Goal: Transaction & Acquisition: Book appointment/travel/reservation

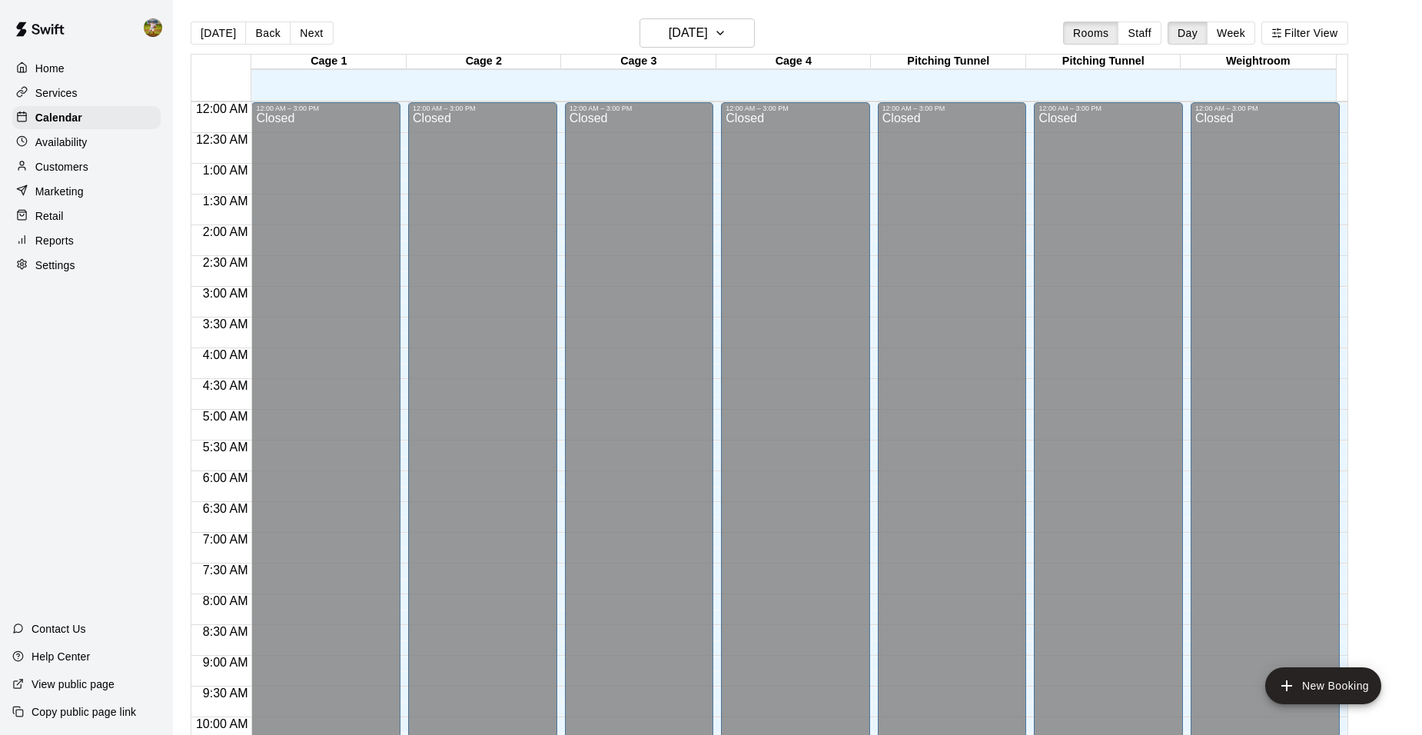
scroll to position [780, 0]
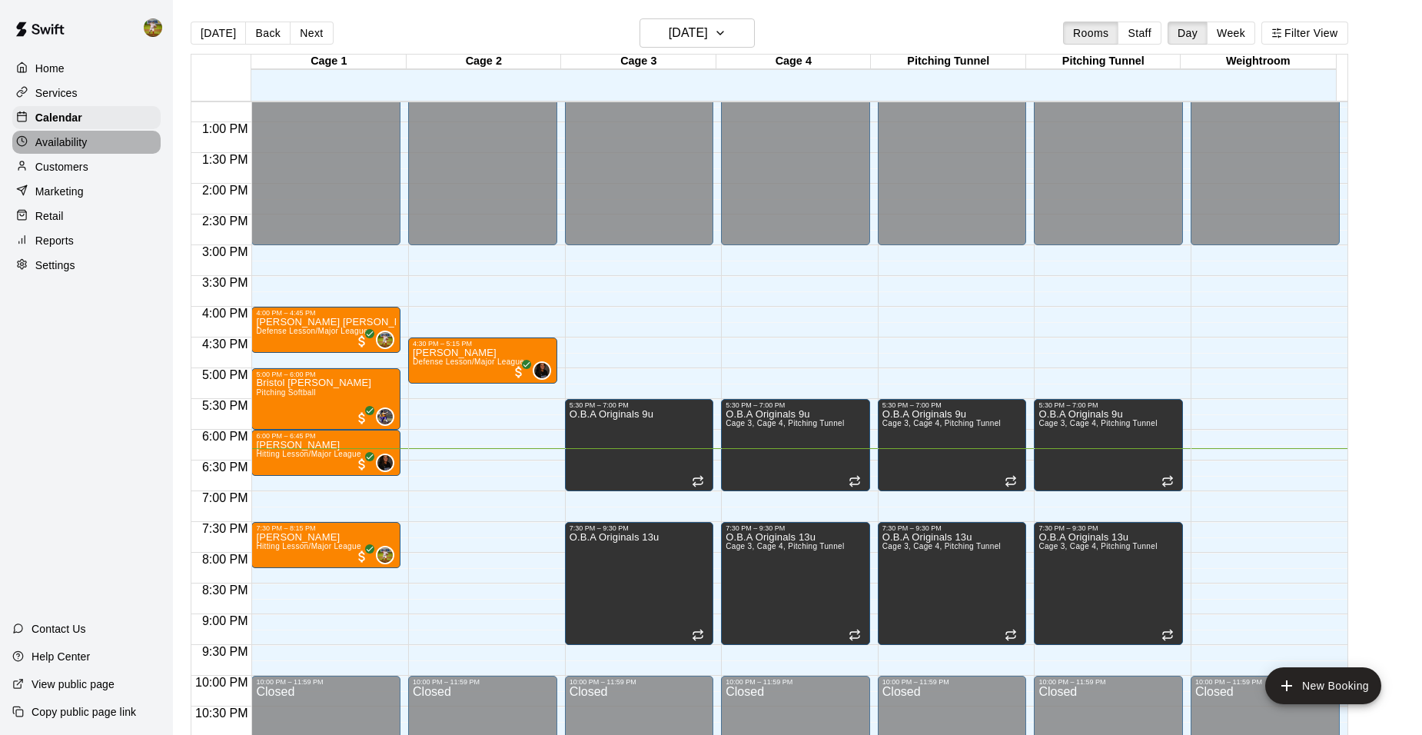
click at [83, 137] on p "Availability" at bounding box center [61, 142] width 52 height 15
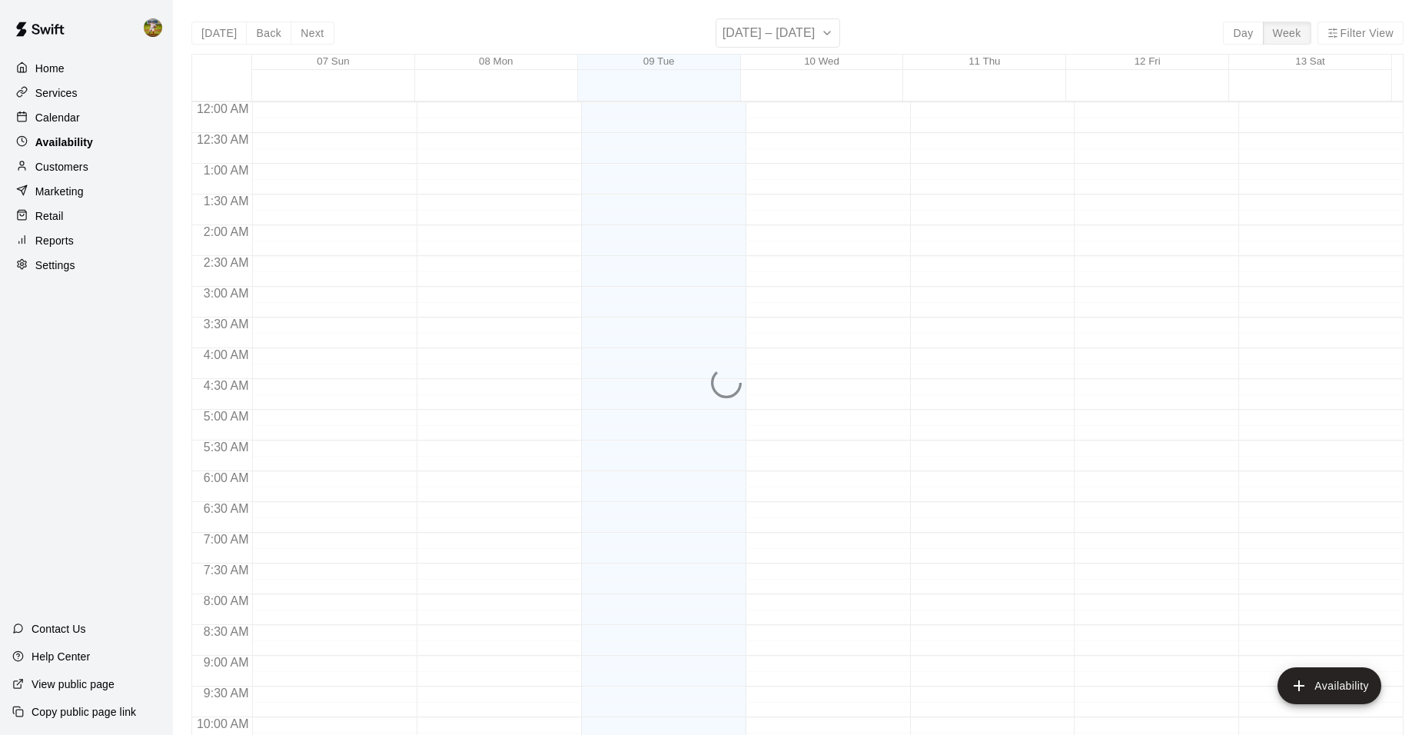
scroll to position [827, 0]
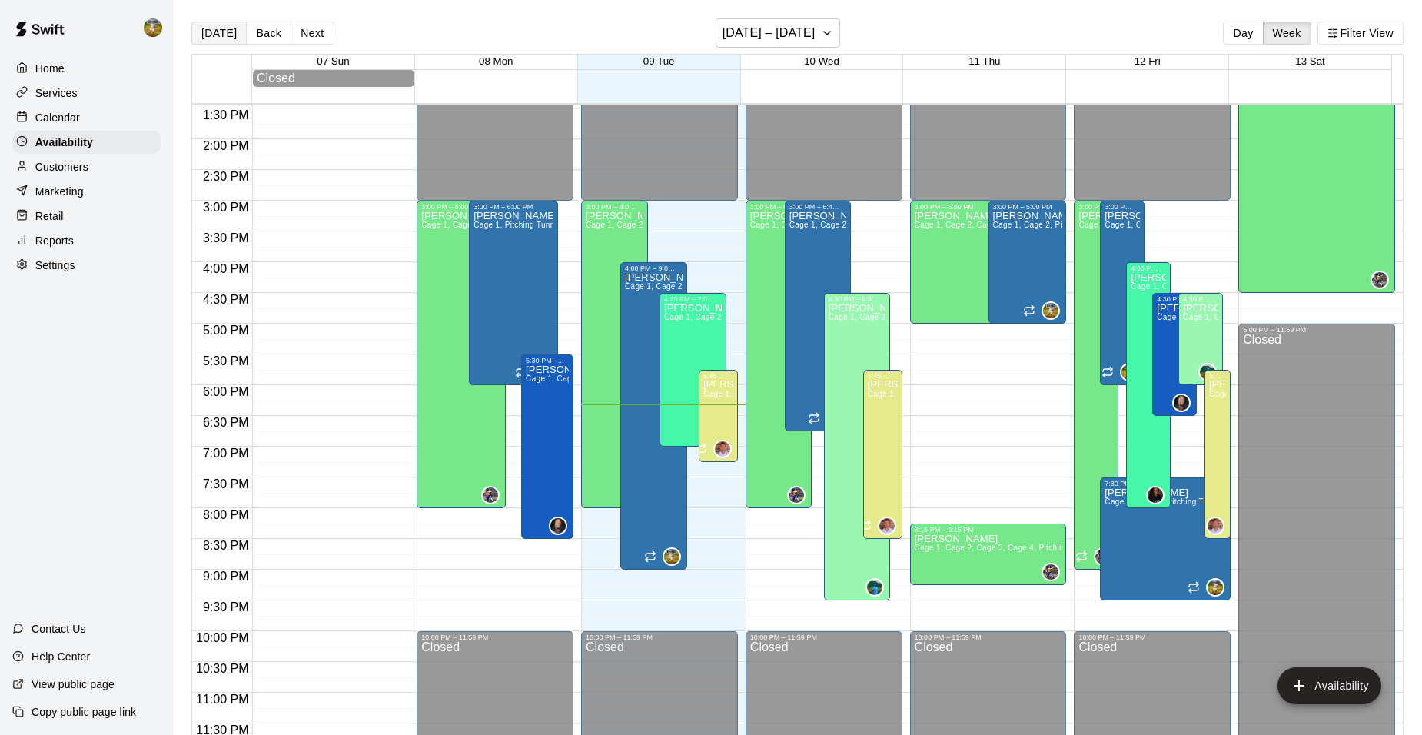
click at [221, 32] on button "[DATE]" at bounding box center [218, 33] width 55 height 23
click at [79, 118] on div "Calendar" at bounding box center [86, 117] width 148 height 23
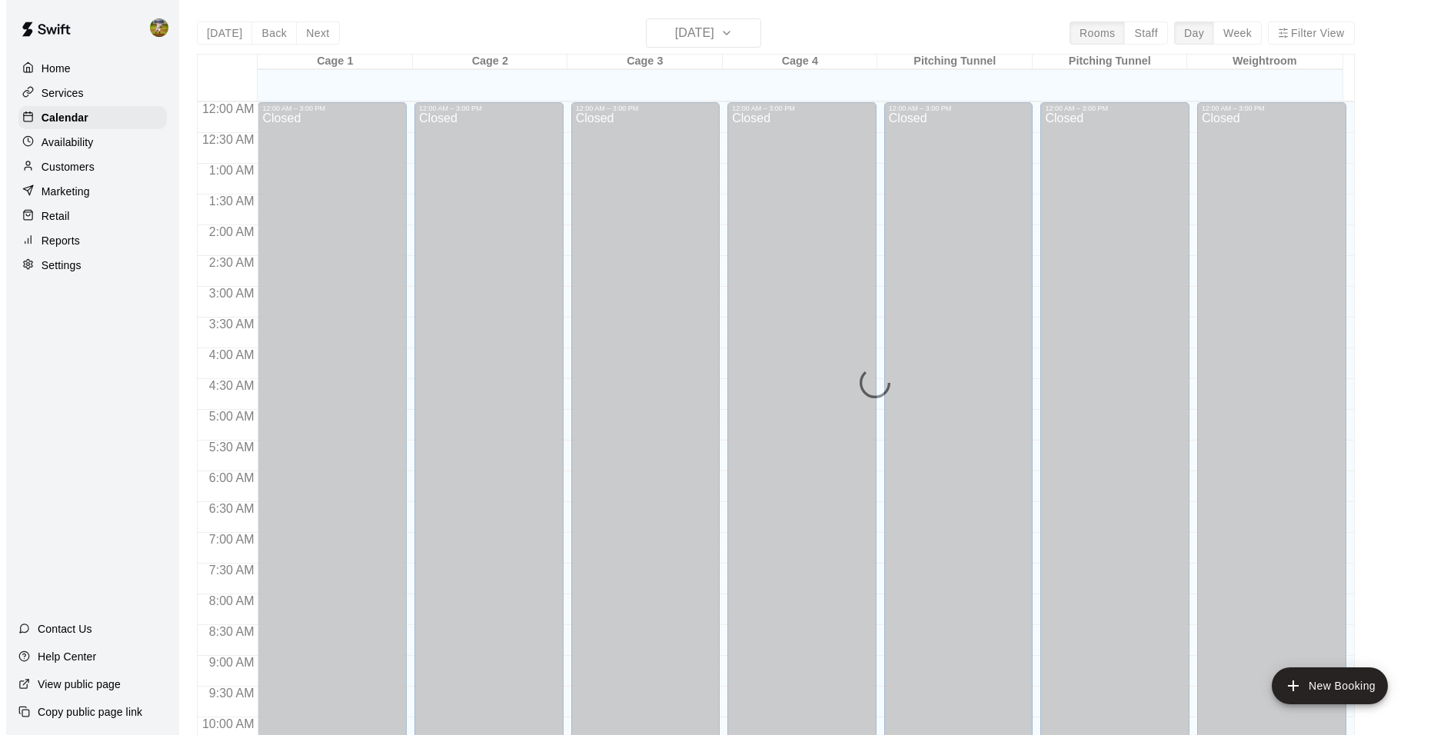
scroll to position [780, 0]
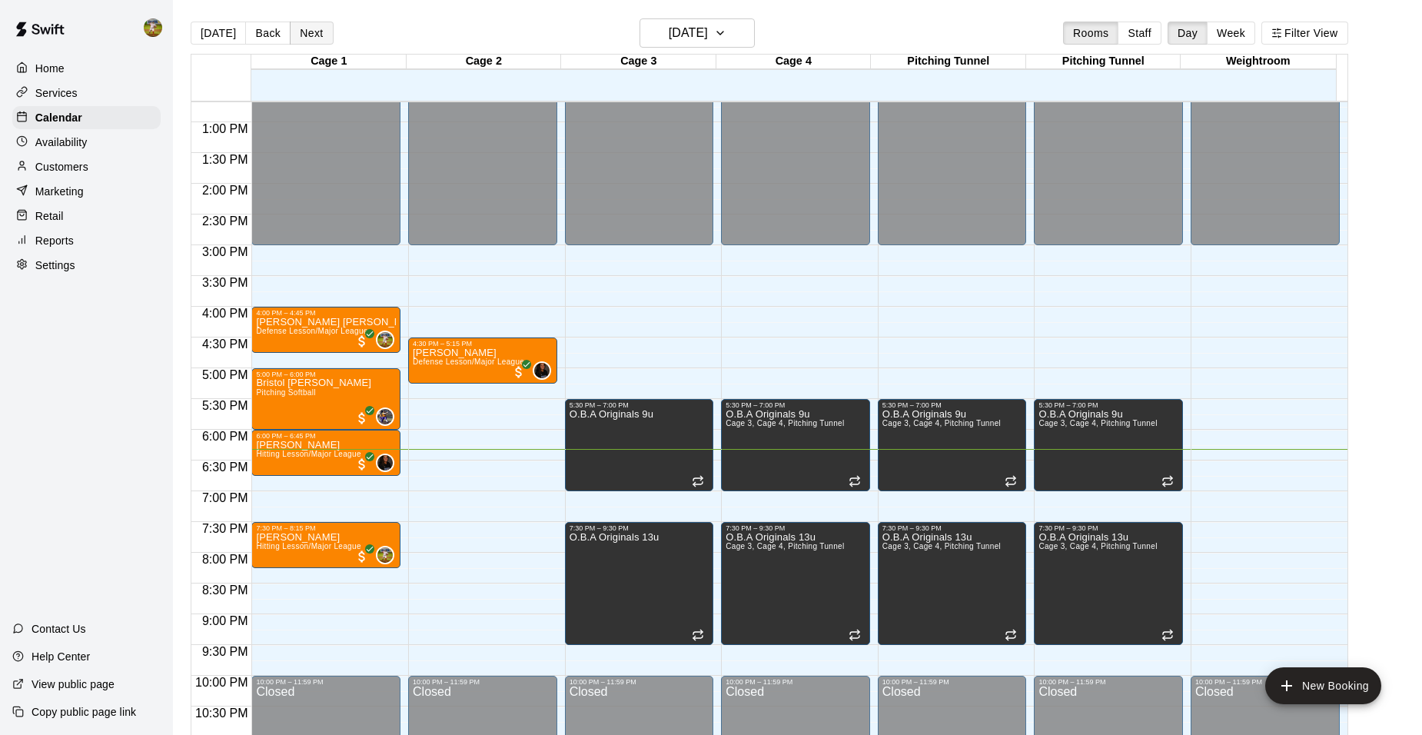
click at [304, 32] on button "Next" at bounding box center [311, 33] width 43 height 23
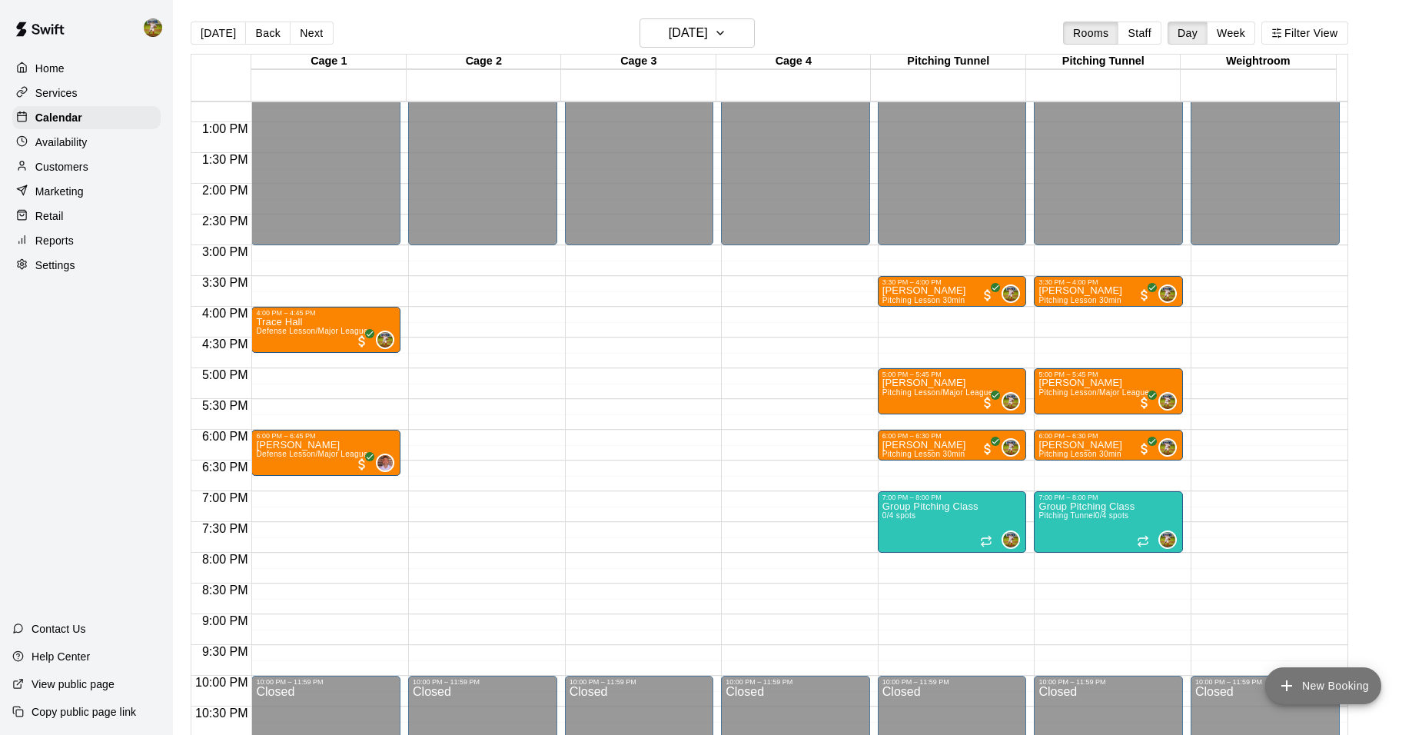
click at [1295, 692] on icon "add" at bounding box center [1287, 686] width 18 height 18
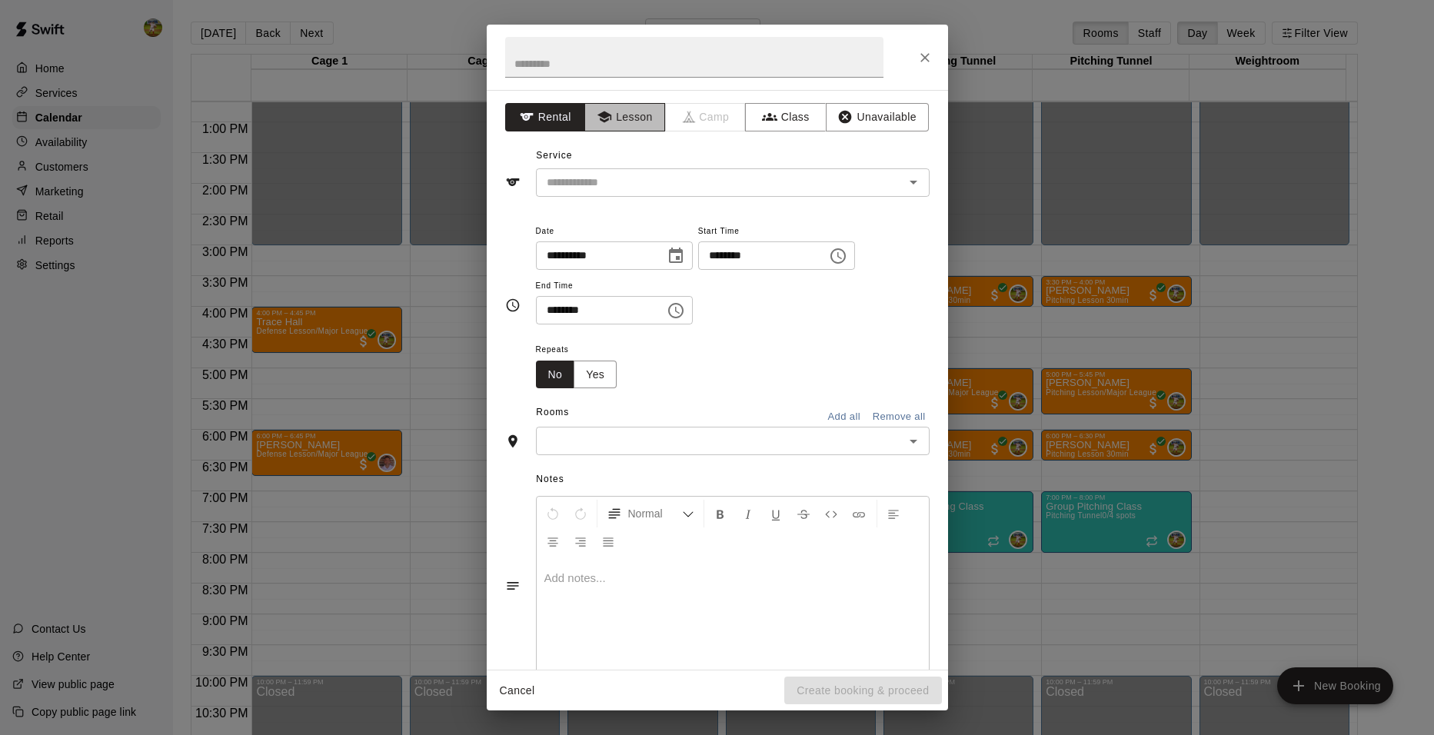
click at [637, 125] on button "Lesson" at bounding box center [624, 117] width 81 height 28
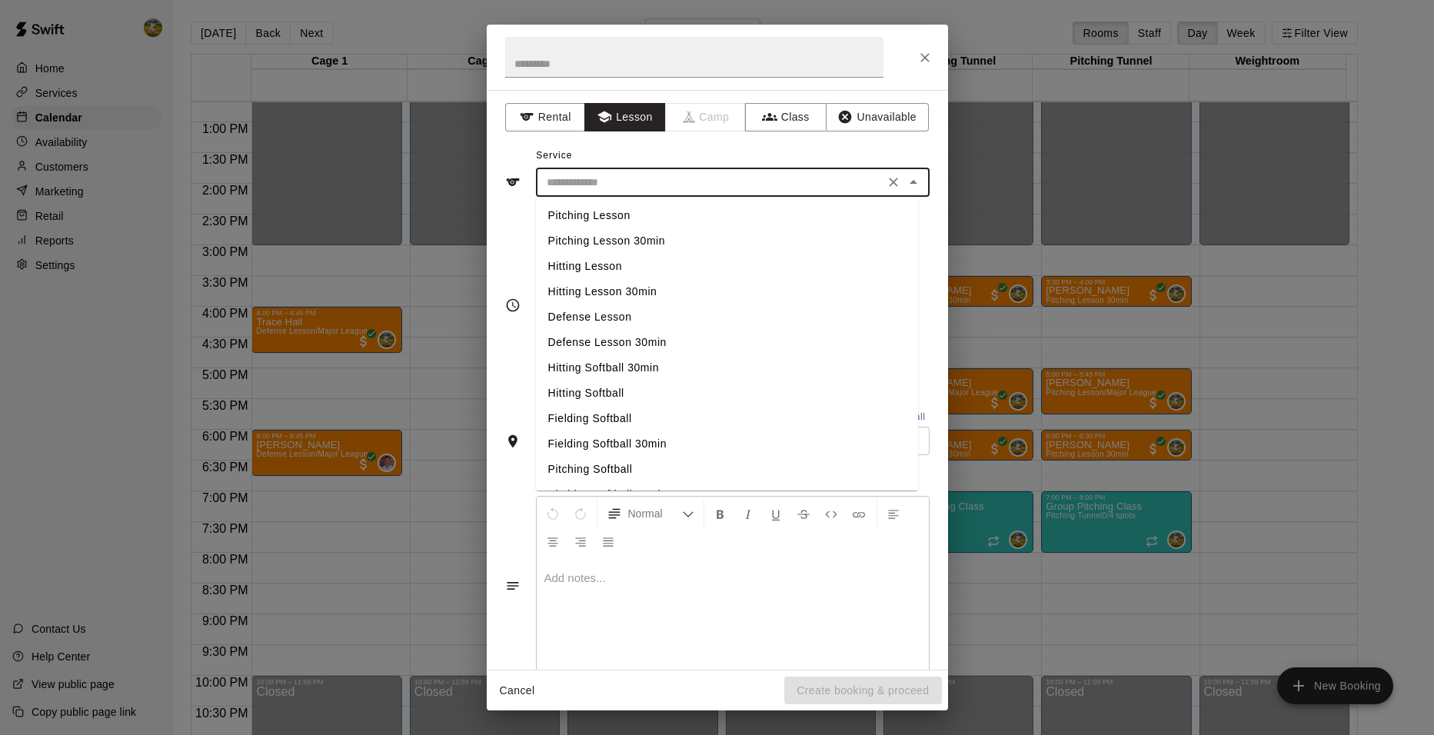
click at [654, 189] on input "text" at bounding box center [710, 182] width 339 height 19
click at [647, 214] on li "Pitching Lesson" at bounding box center [727, 215] width 382 height 25
type input "**********"
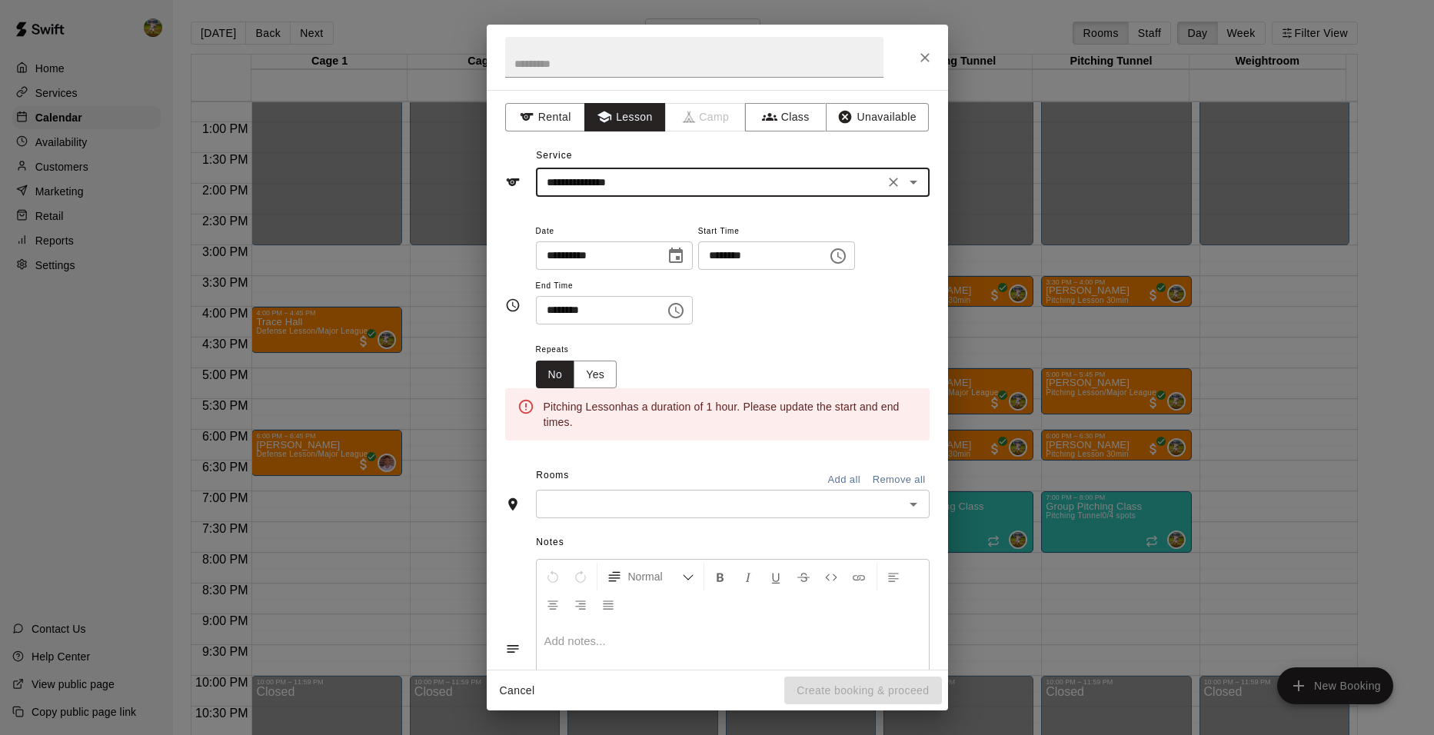
click at [847, 254] on icon "Choose time, selected time is 6:00 PM" at bounding box center [838, 256] width 18 height 18
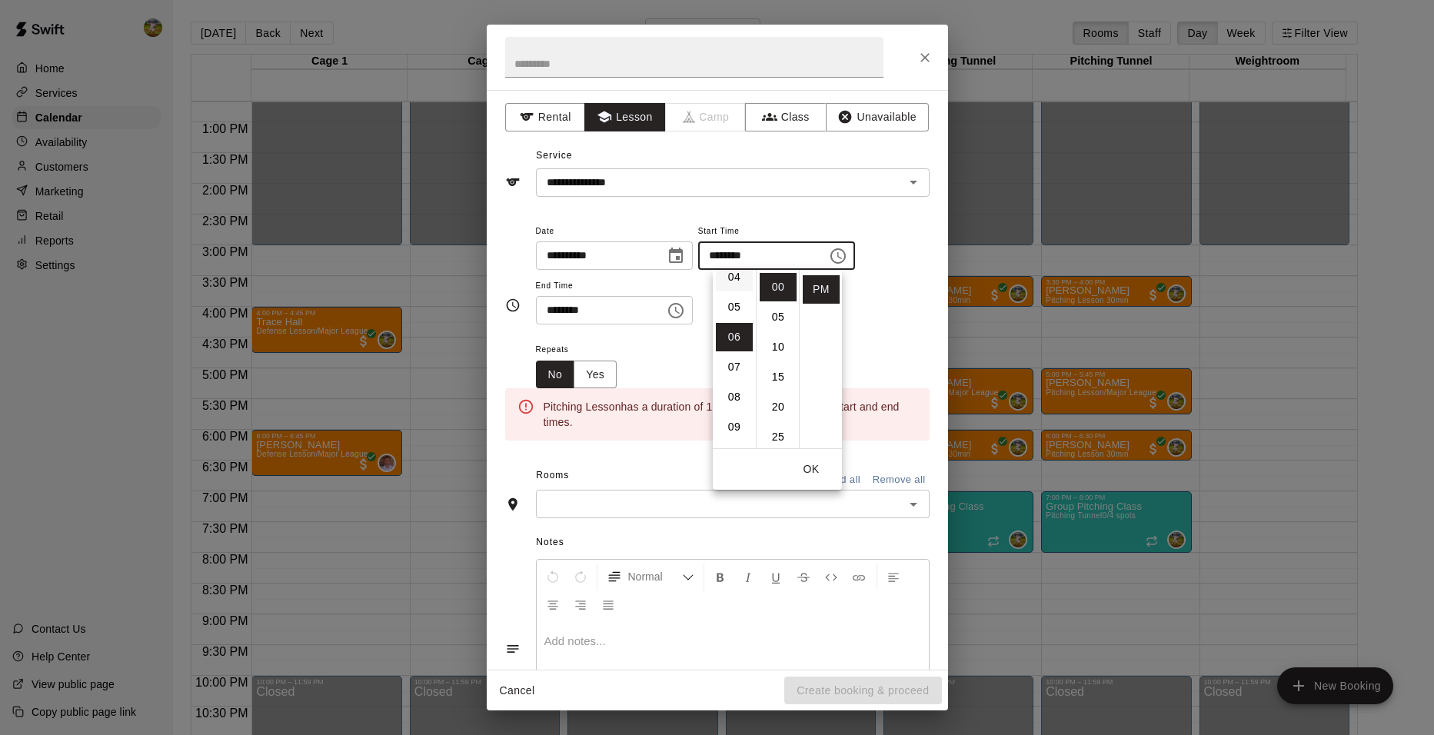
scroll to position [103, 0]
click at [733, 334] on li "05" at bounding box center [734, 334] width 37 height 28
type input "********"
click at [876, 328] on div "**********" at bounding box center [733, 280] width 394 height 119
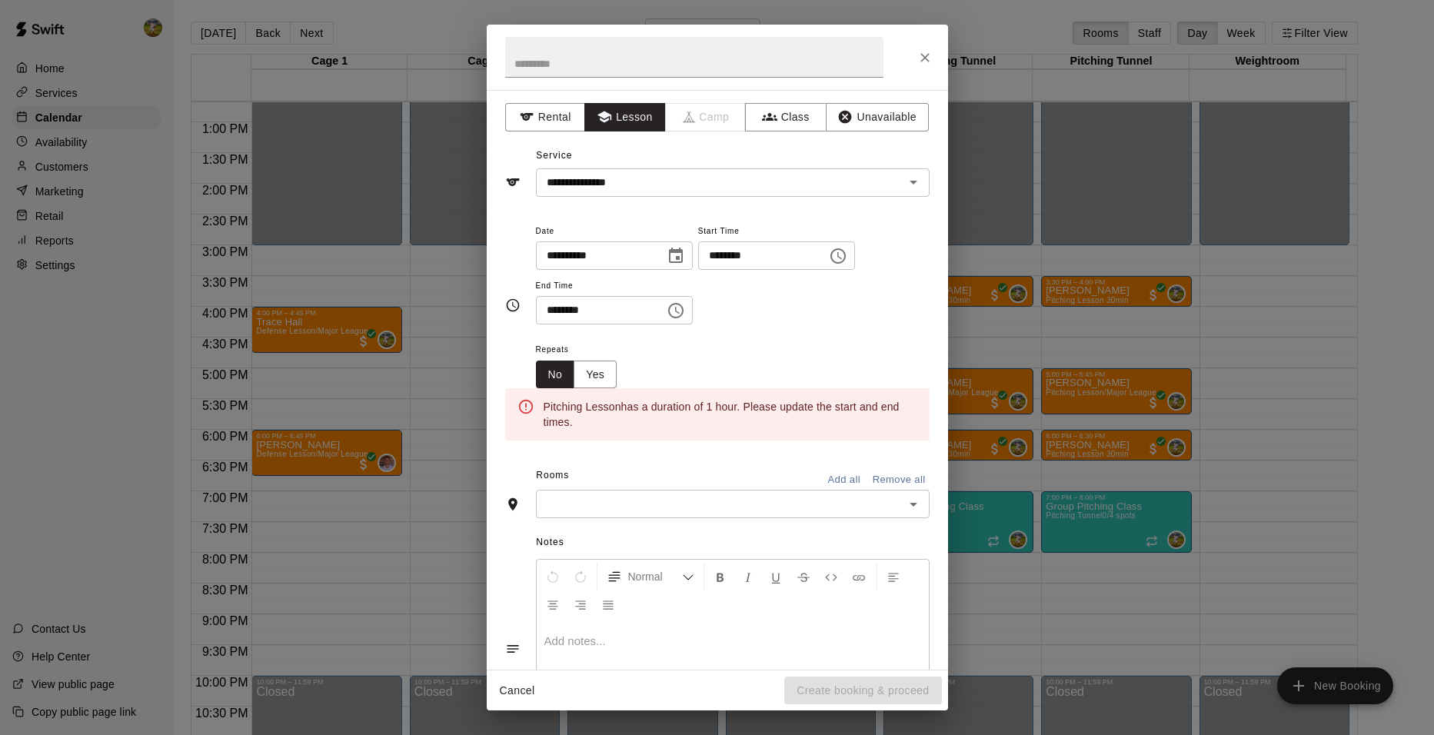
click at [685, 305] on icon "Choose time, selected time is 6:30 PM" at bounding box center [676, 310] width 18 height 18
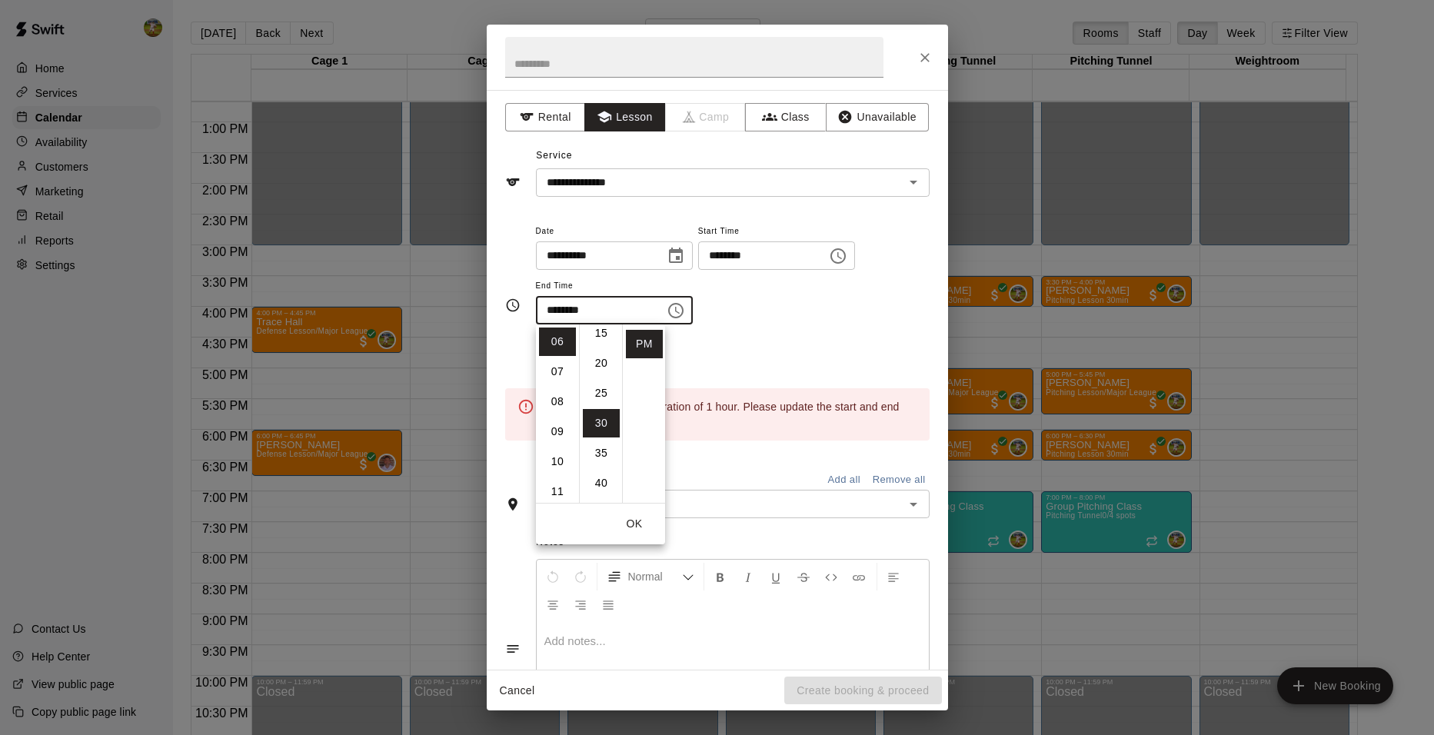
scroll to position [0, 0]
click at [598, 343] on li "00" at bounding box center [601, 342] width 37 height 28
type input "********"
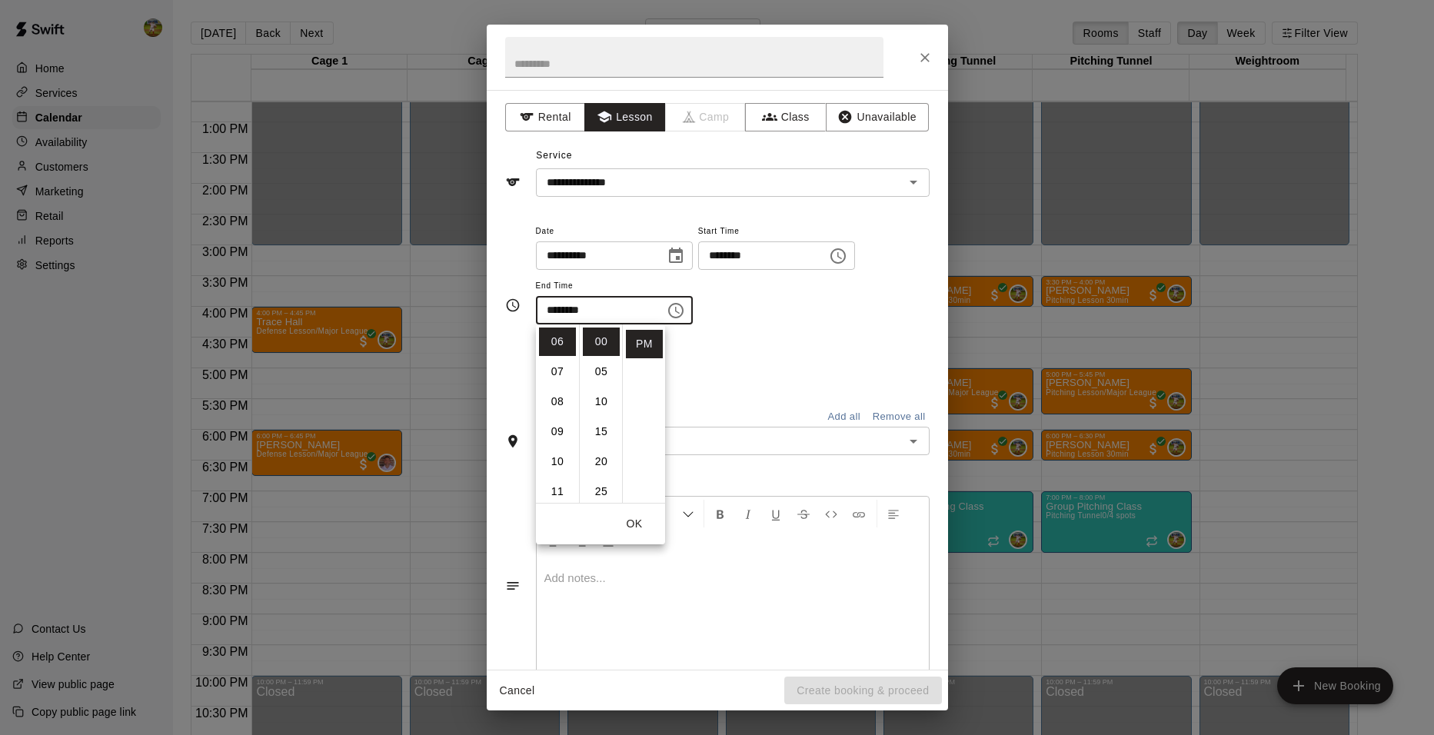
click at [780, 349] on div "Repeats No Yes" at bounding box center [733, 364] width 394 height 48
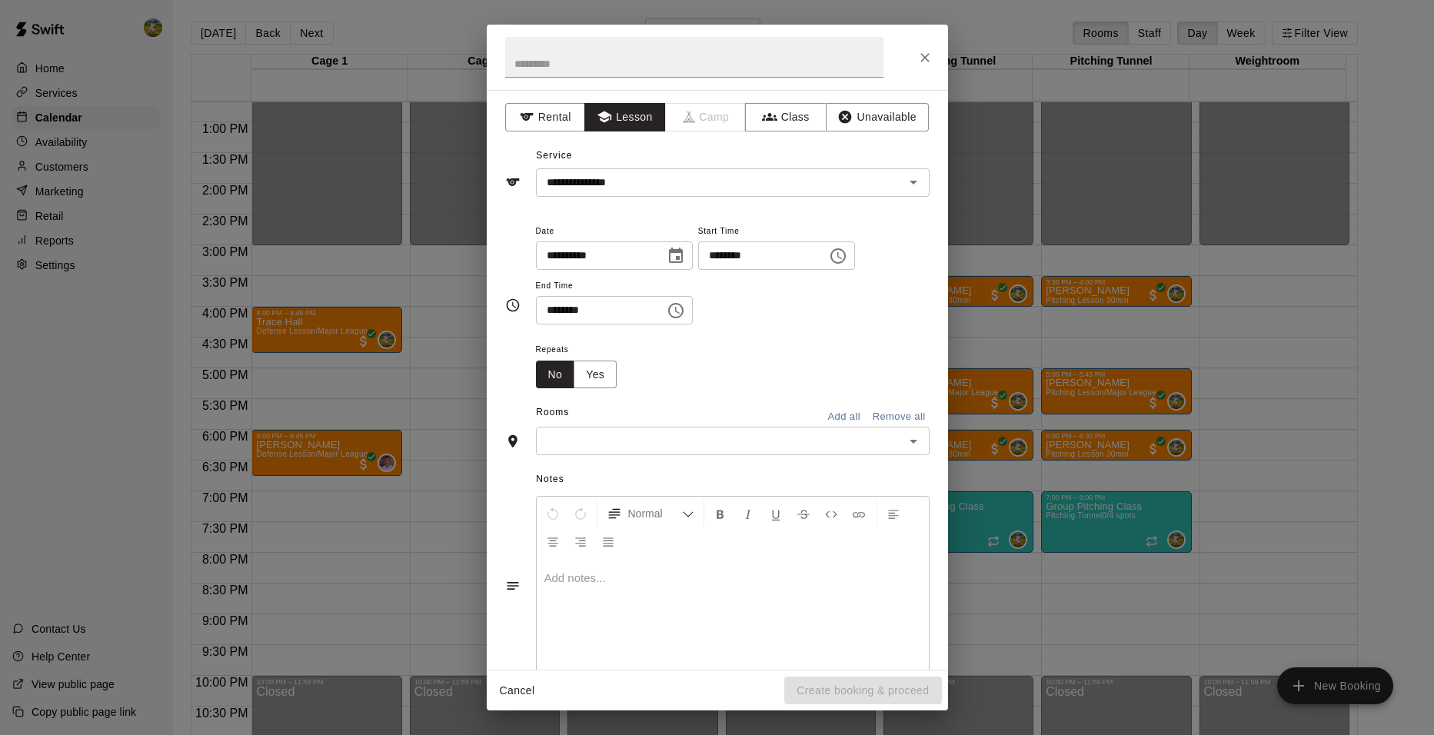
click at [761, 437] on input "text" at bounding box center [720, 440] width 359 height 19
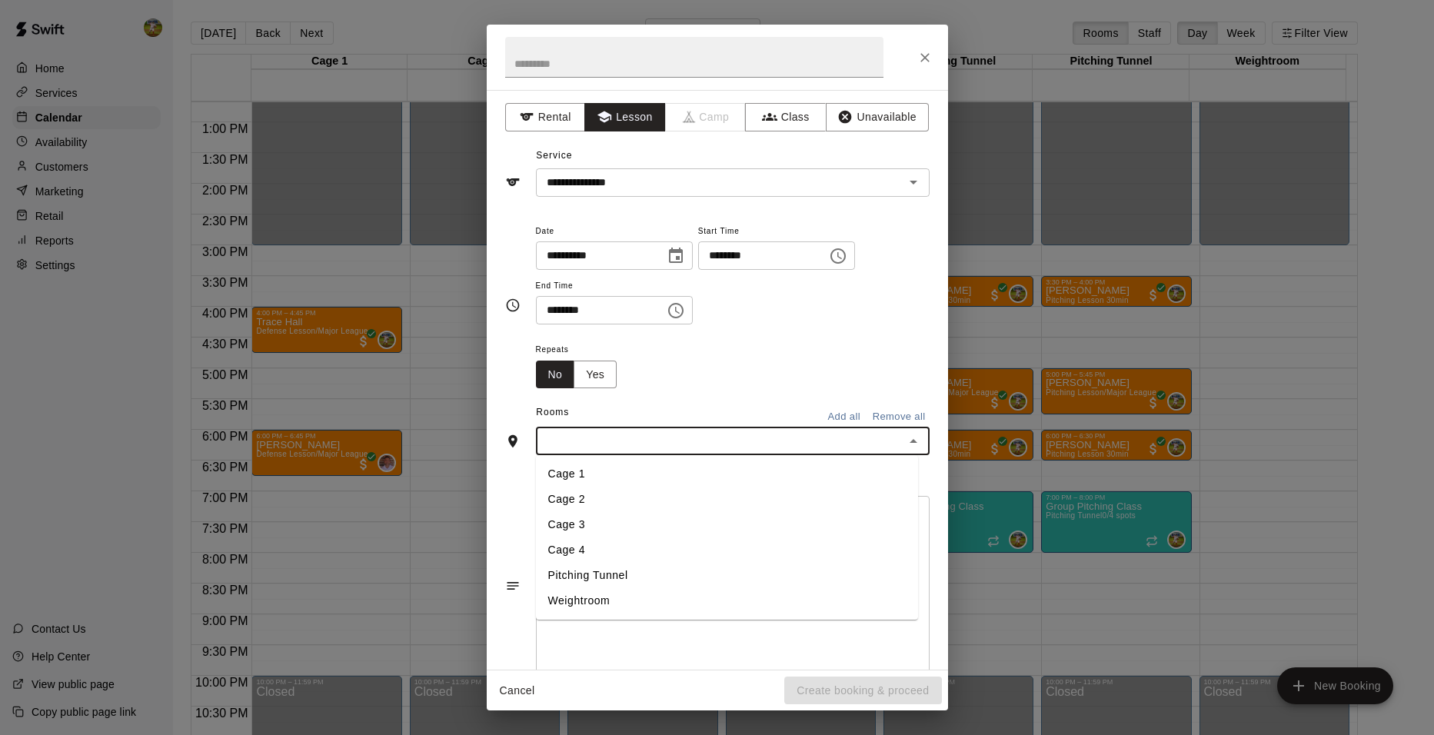
click at [666, 497] on li "Cage 2" at bounding box center [727, 499] width 382 height 25
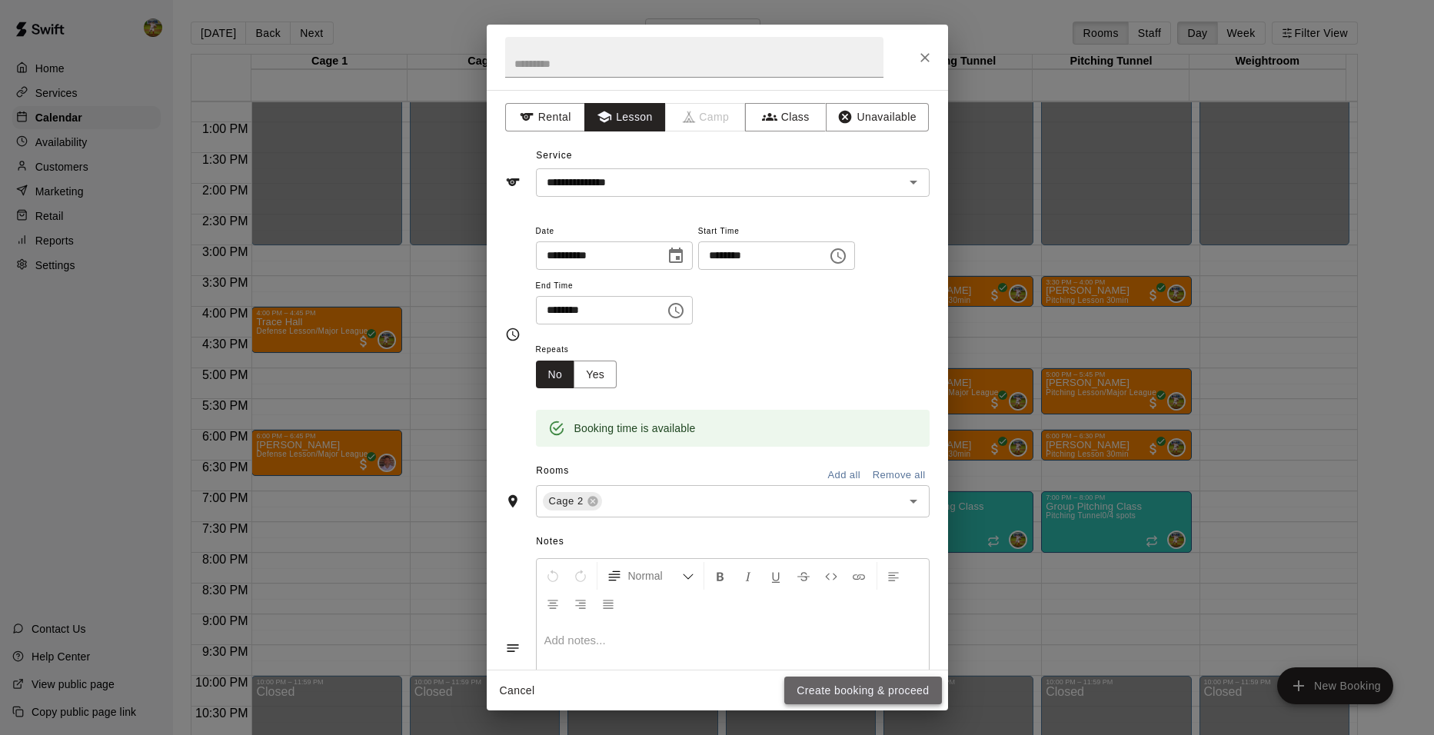
click at [865, 691] on button "Create booking & proceed" at bounding box center [862, 691] width 157 height 28
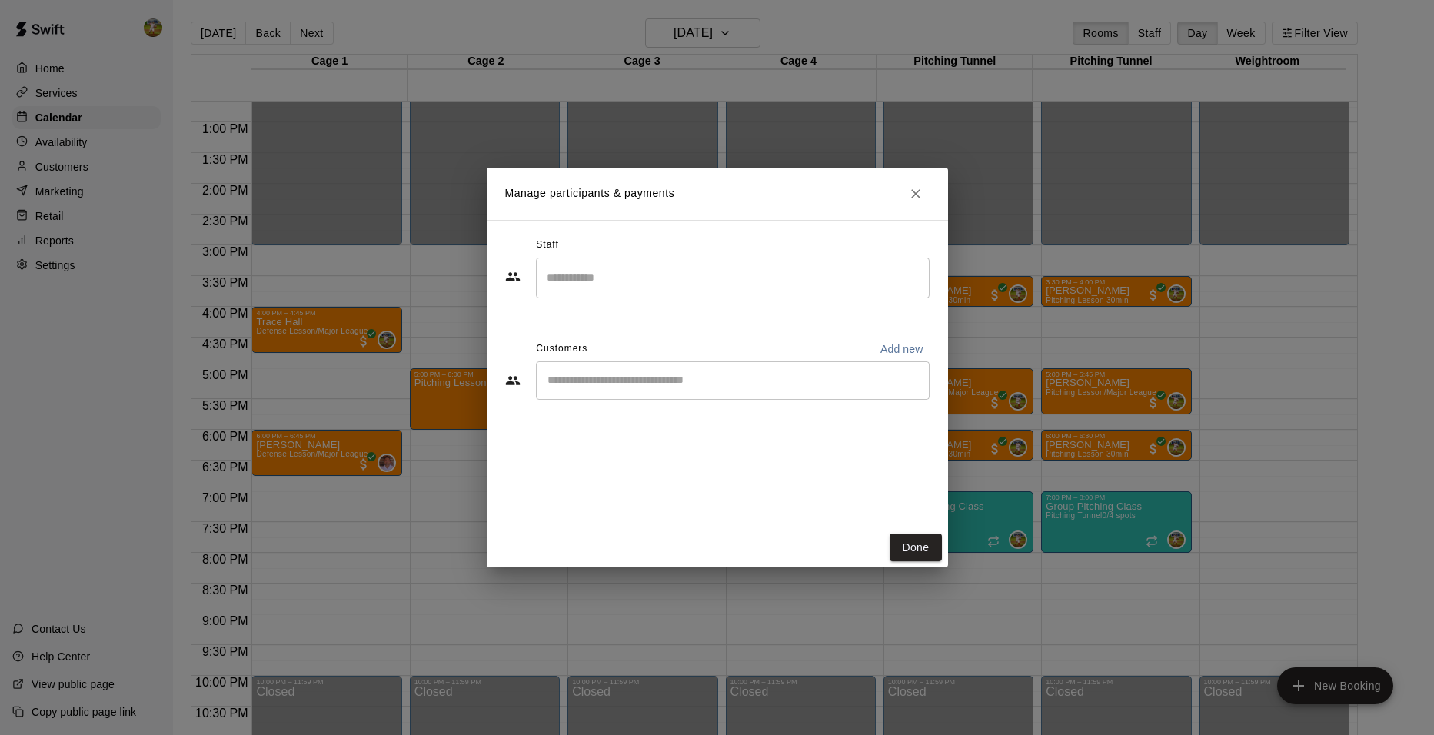
click at [751, 279] on input "Search staff" at bounding box center [733, 277] width 380 height 27
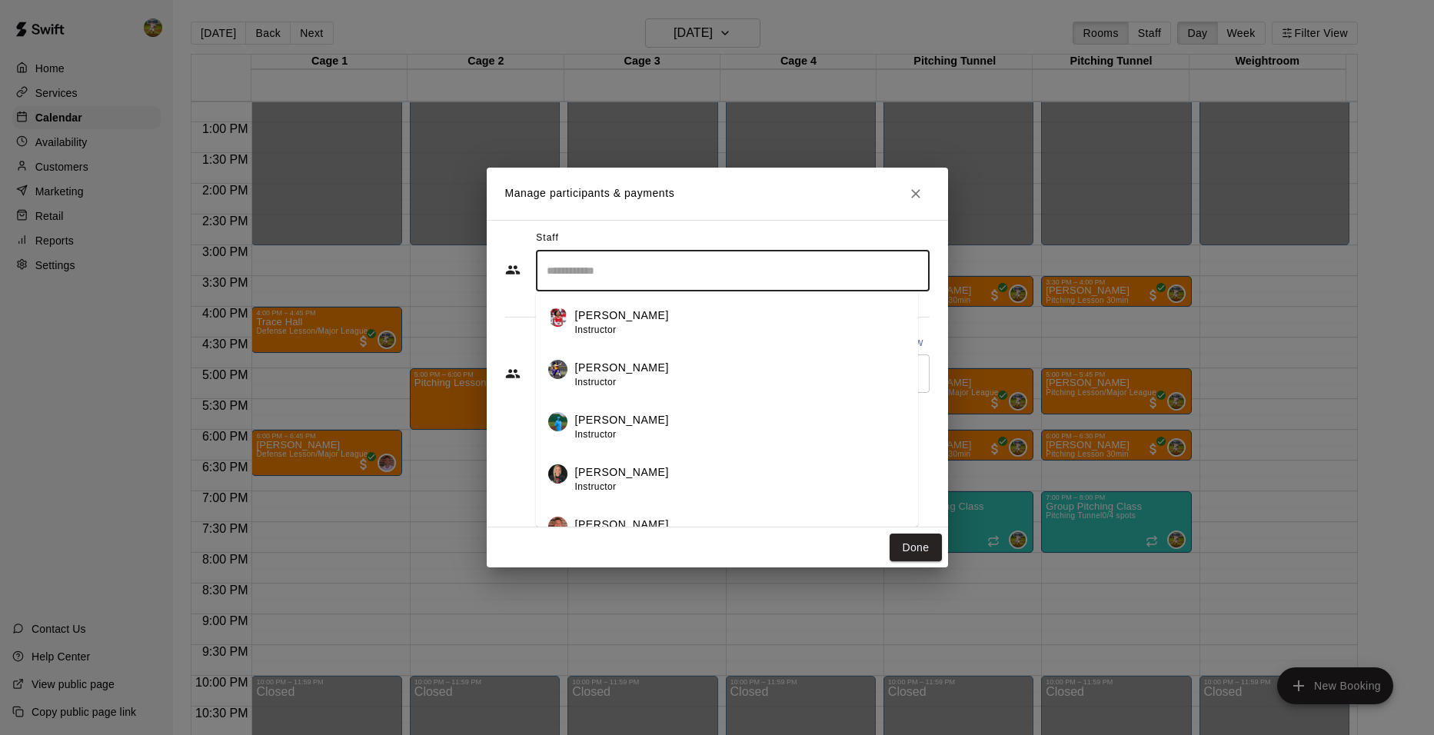
click at [686, 366] on div "[PERSON_NAME] Instructor" at bounding box center [740, 375] width 331 height 30
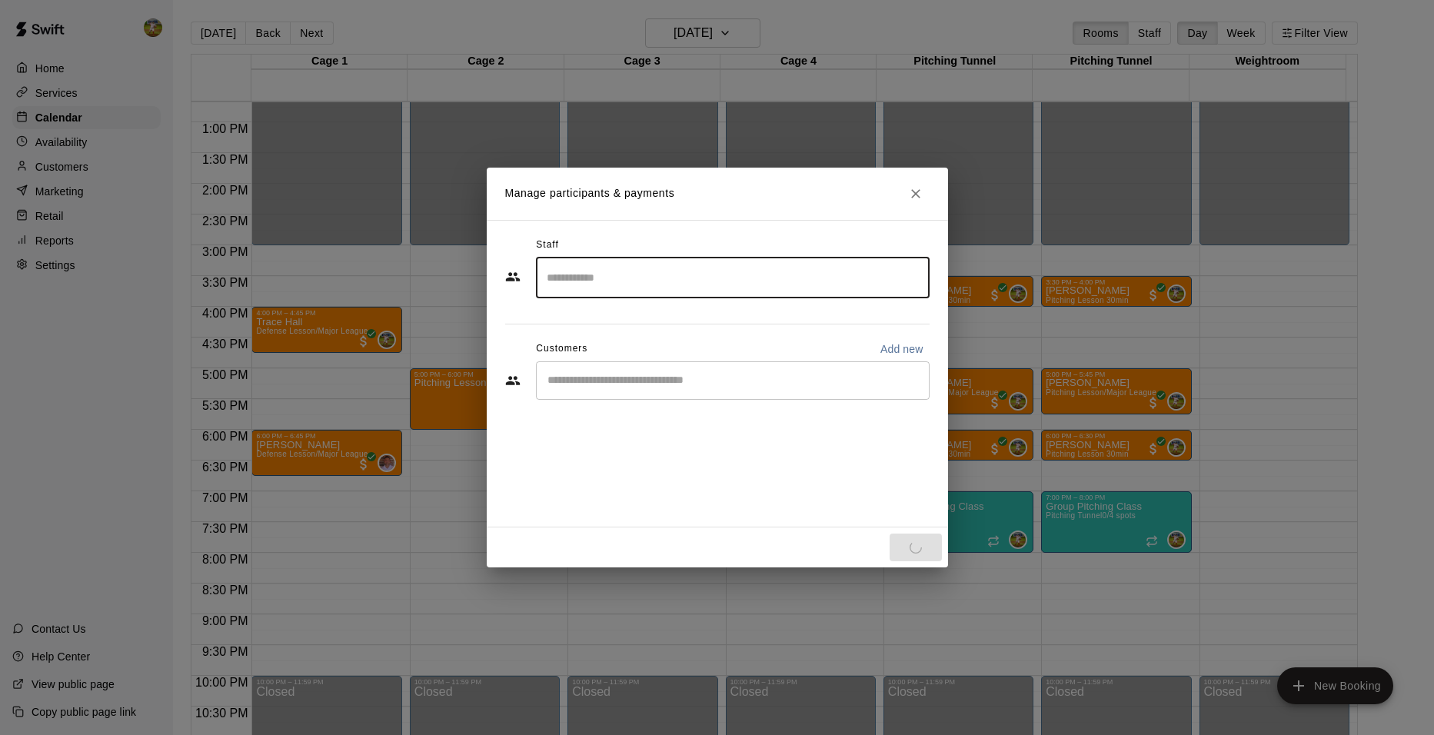
click at [698, 382] on input "Start typing to search customers..." at bounding box center [733, 380] width 380 height 15
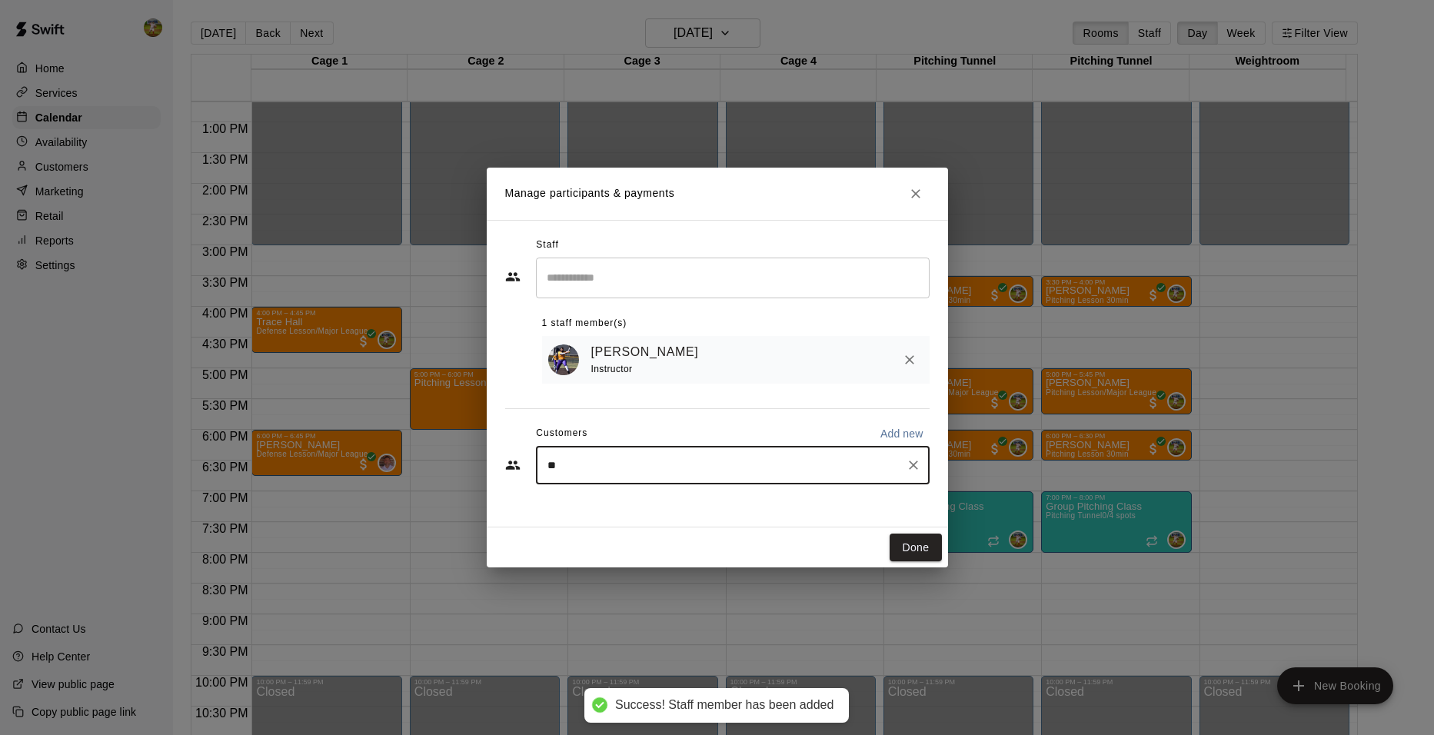
type input "***"
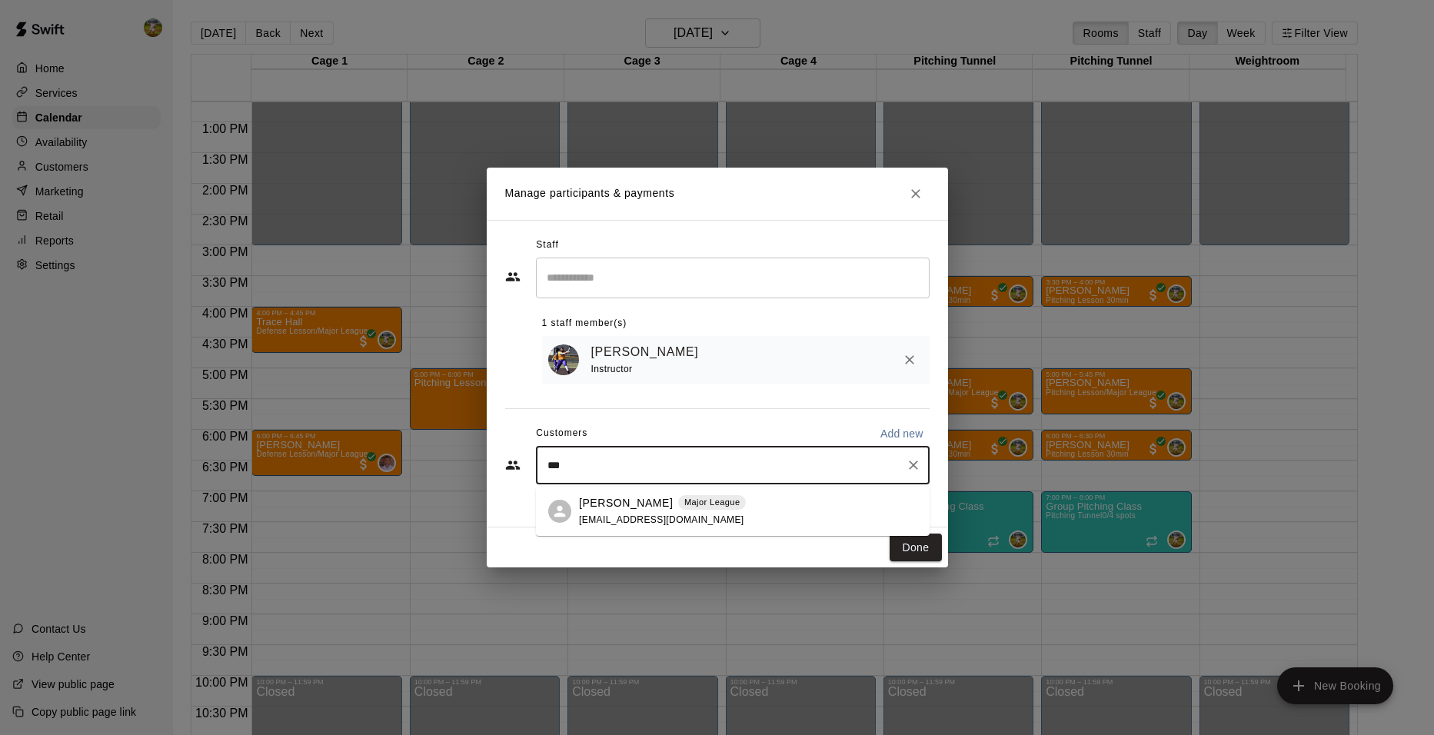
click at [742, 514] on div "[PERSON_NAME] Major League [EMAIL_ADDRESS][DOMAIN_NAME]" at bounding box center [748, 511] width 338 height 33
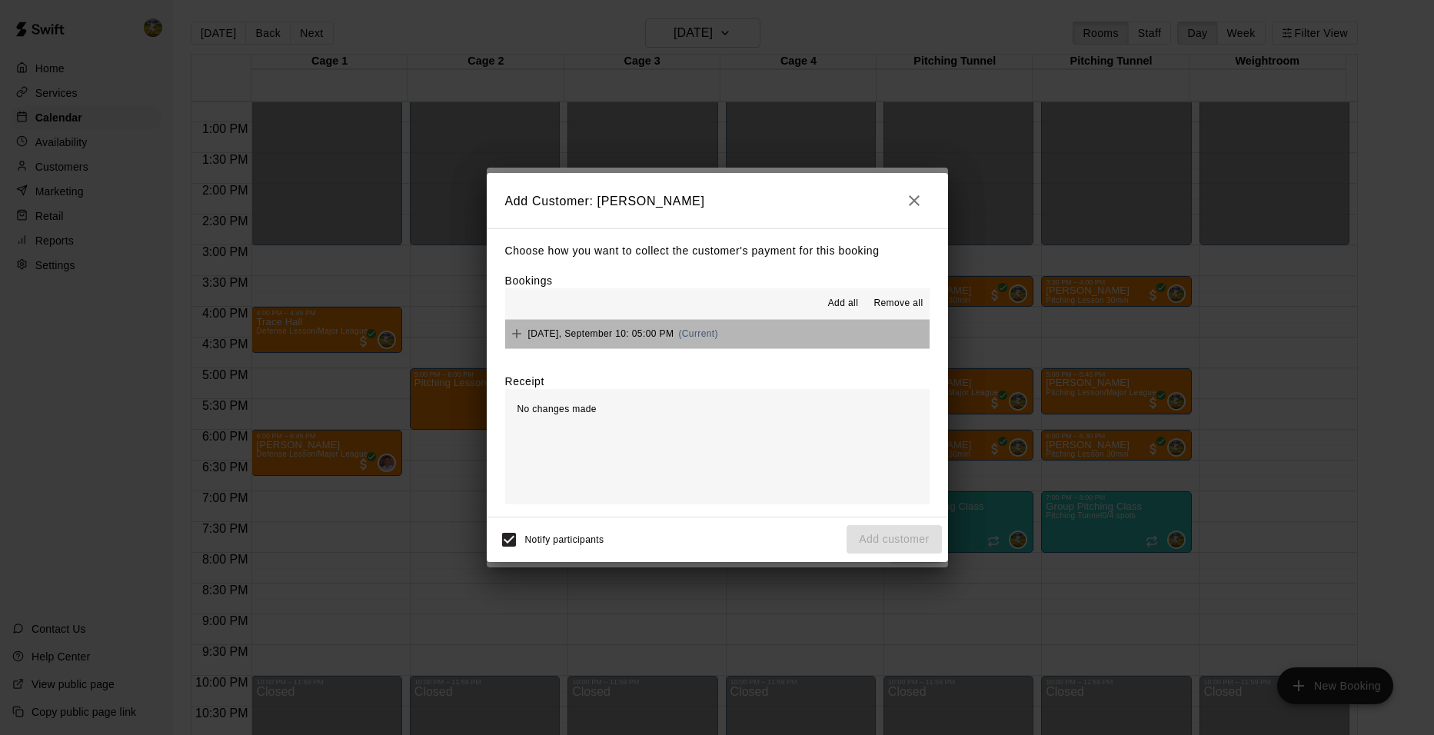
click at [761, 341] on button "[DATE], September 10: 05:00 PM (Current)" at bounding box center [717, 334] width 424 height 28
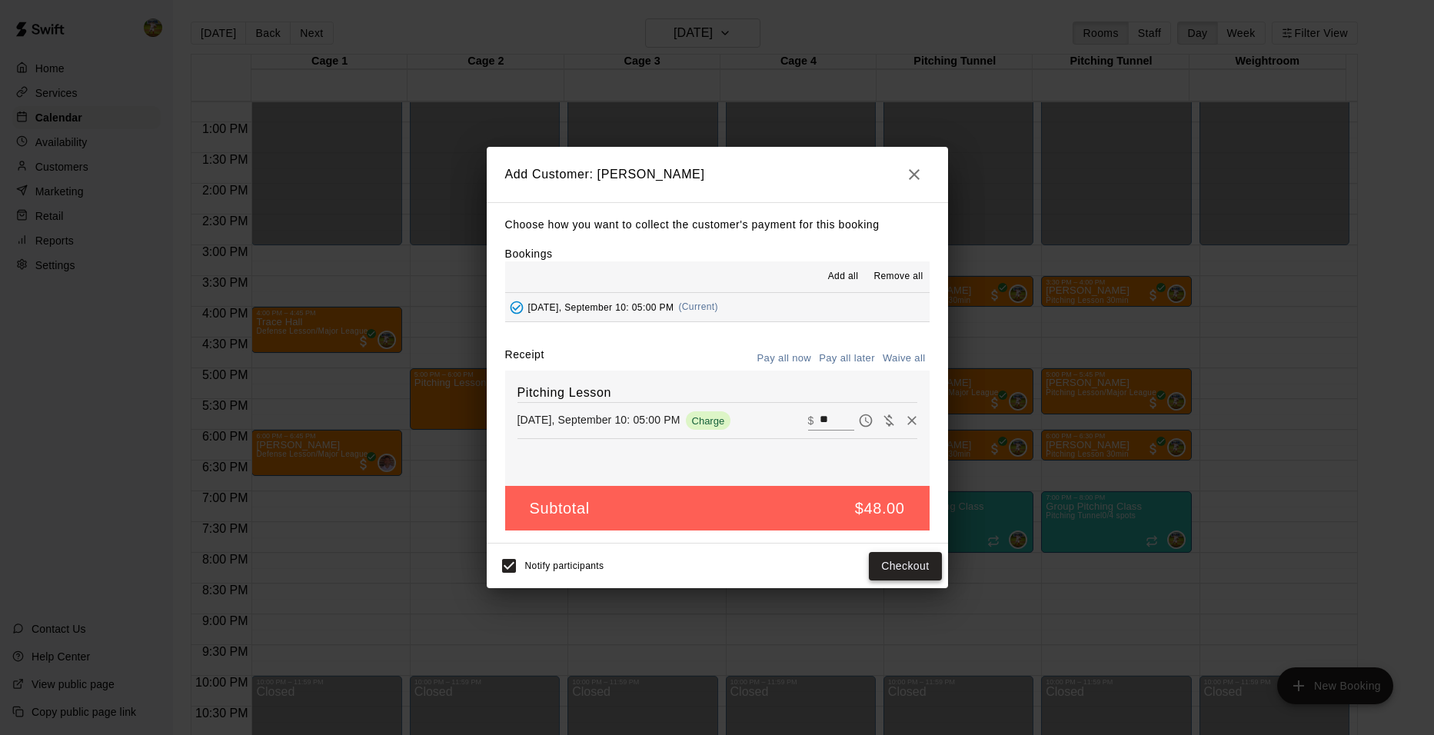
click at [898, 564] on button "Checkout" at bounding box center [905, 566] width 72 height 28
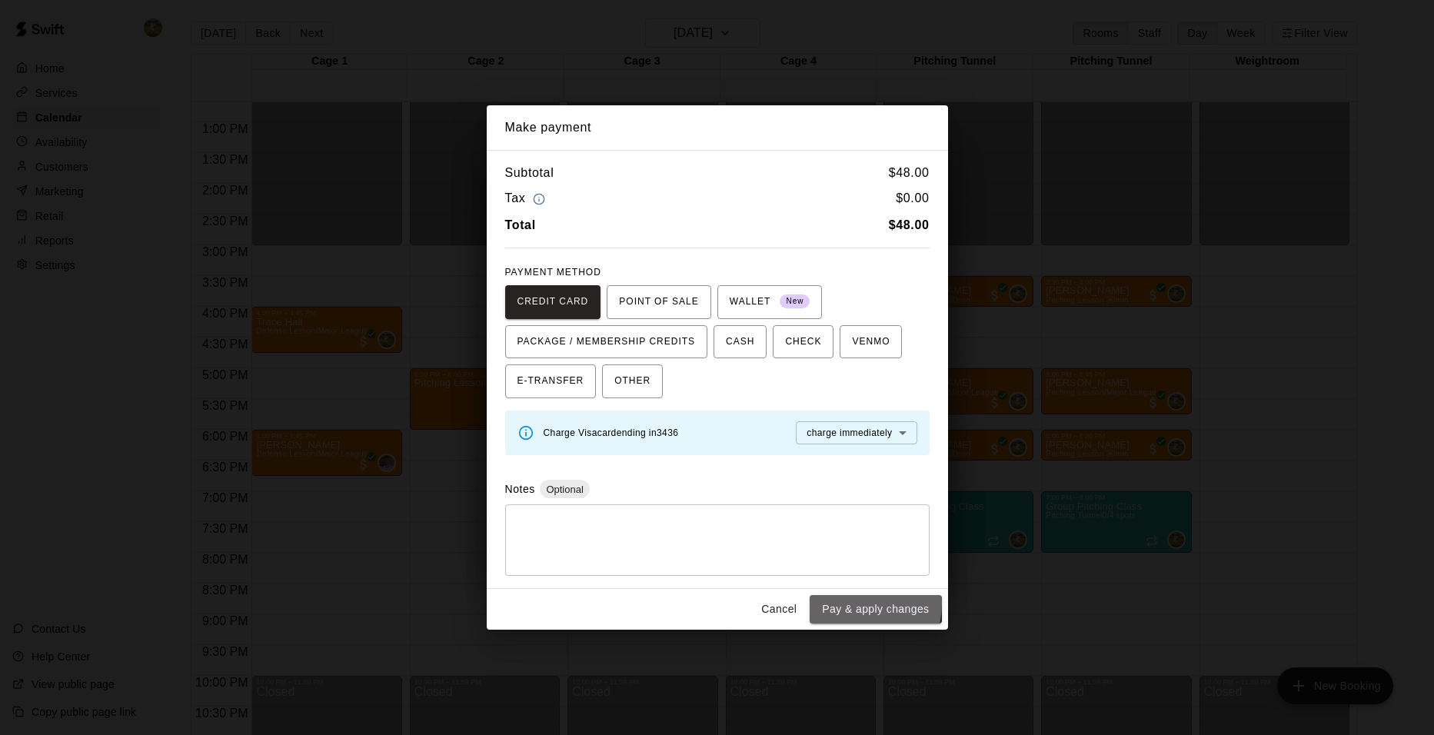
click at [853, 604] on button "Pay & apply changes" at bounding box center [875, 609] width 131 height 28
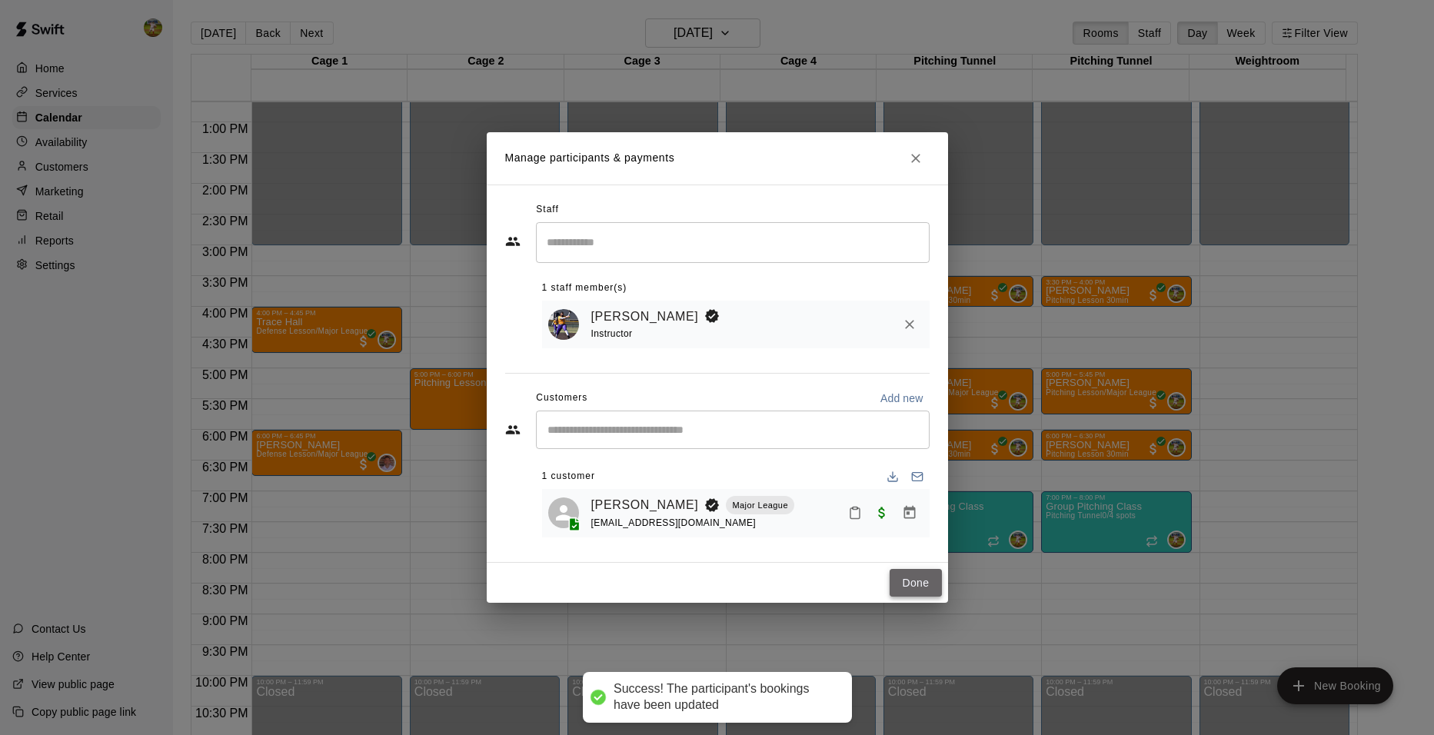
click at [914, 591] on button "Done" at bounding box center [916, 583] width 52 height 28
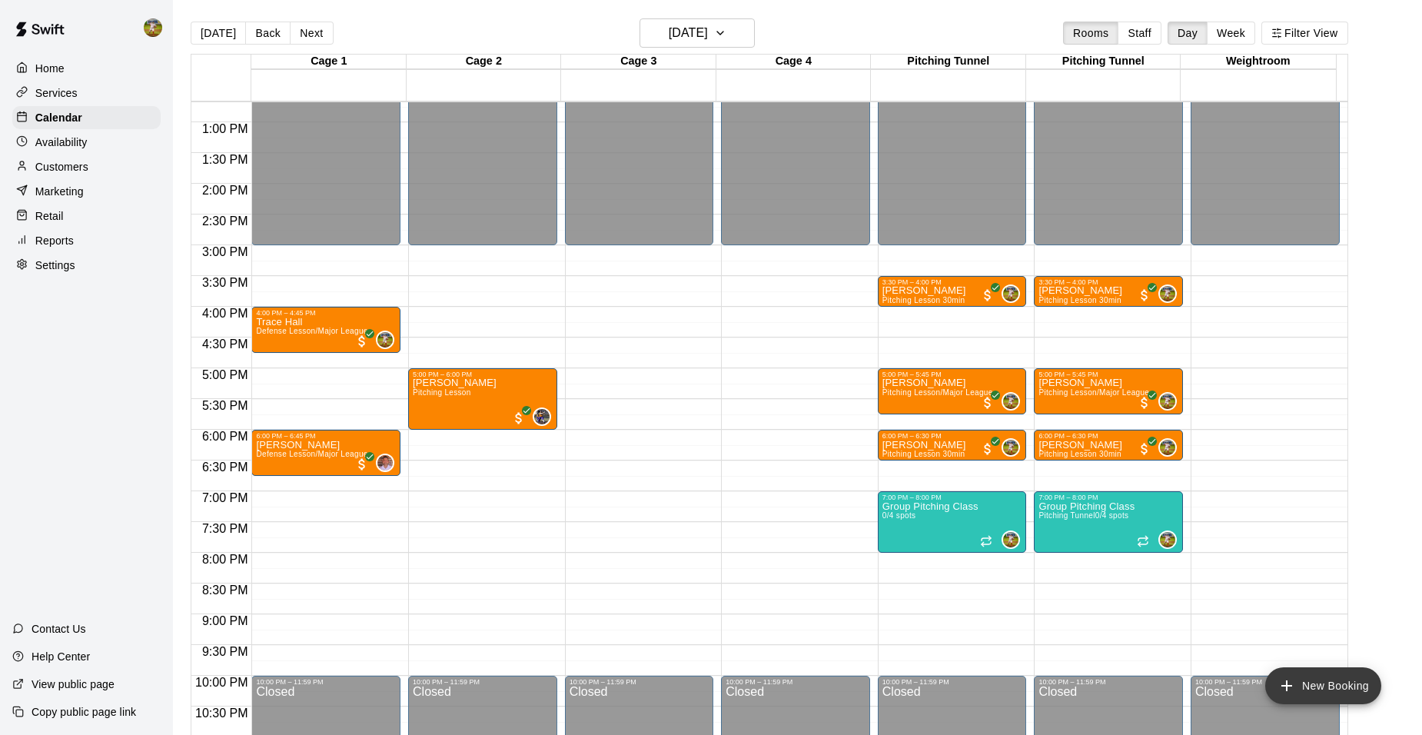
click at [1352, 684] on button "New Booking" at bounding box center [1324, 685] width 116 height 37
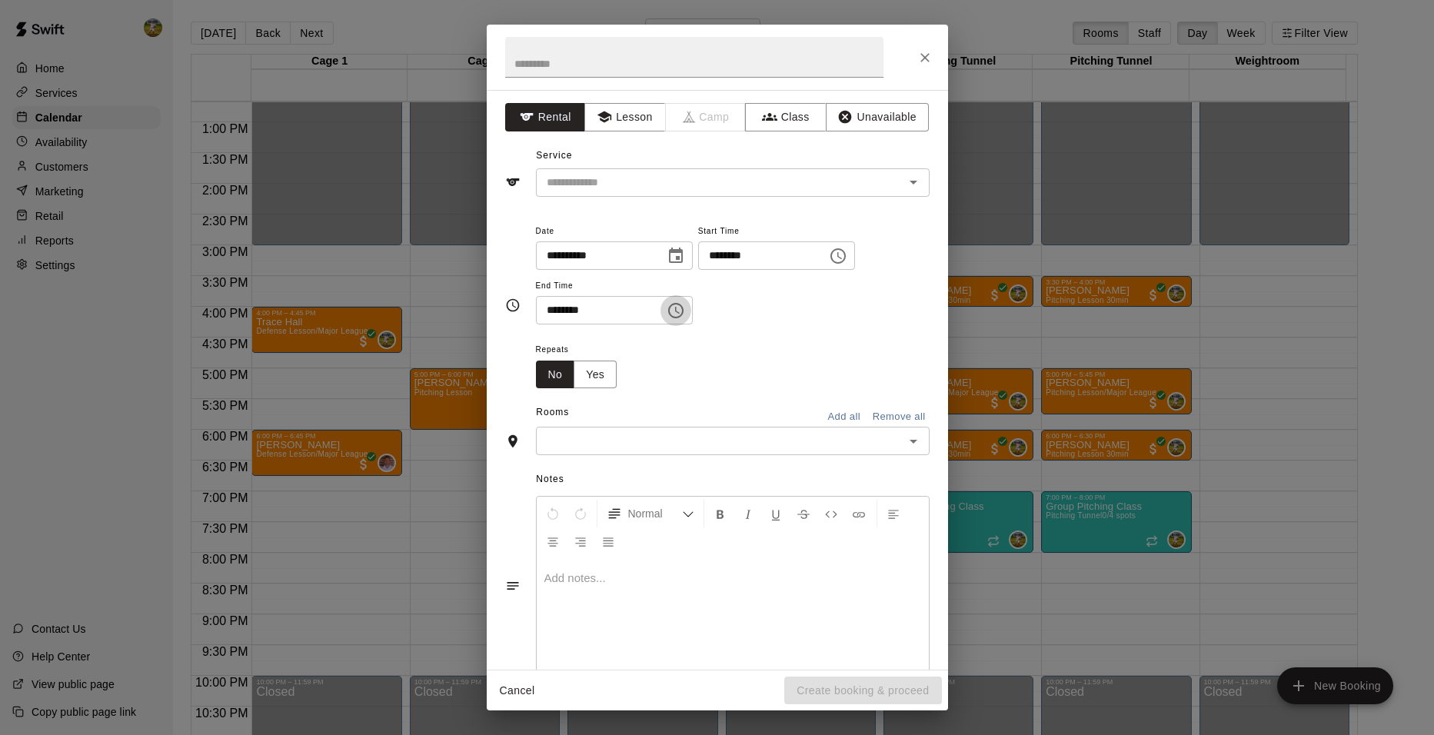
click at [691, 307] on button "Choose time, selected time is 6:30 PM" at bounding box center [675, 310] width 31 height 31
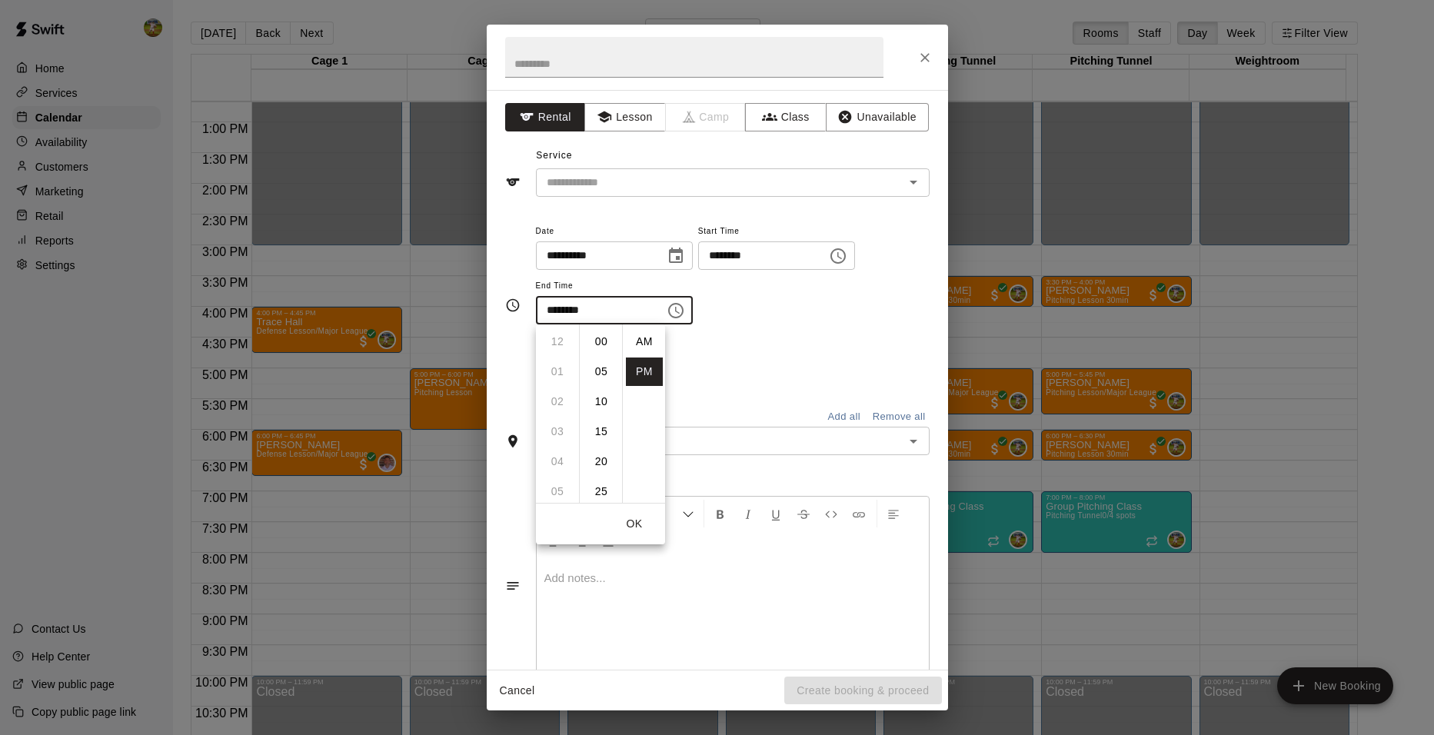
scroll to position [28, 0]
click at [557, 374] on li "07" at bounding box center [557, 372] width 37 height 28
click at [592, 343] on li "00" at bounding box center [601, 342] width 37 height 28
type input "********"
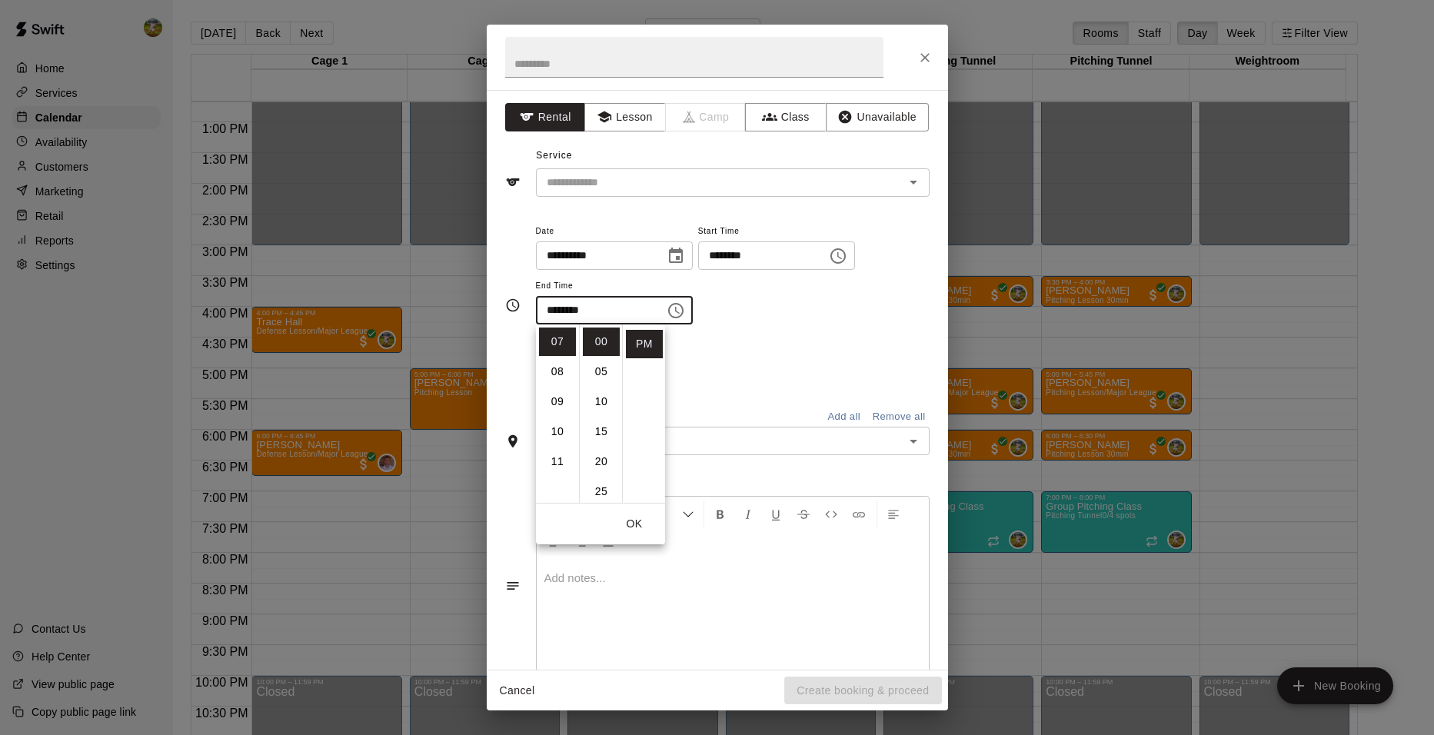
click at [758, 352] on div "Repeats No Yes" at bounding box center [733, 364] width 394 height 48
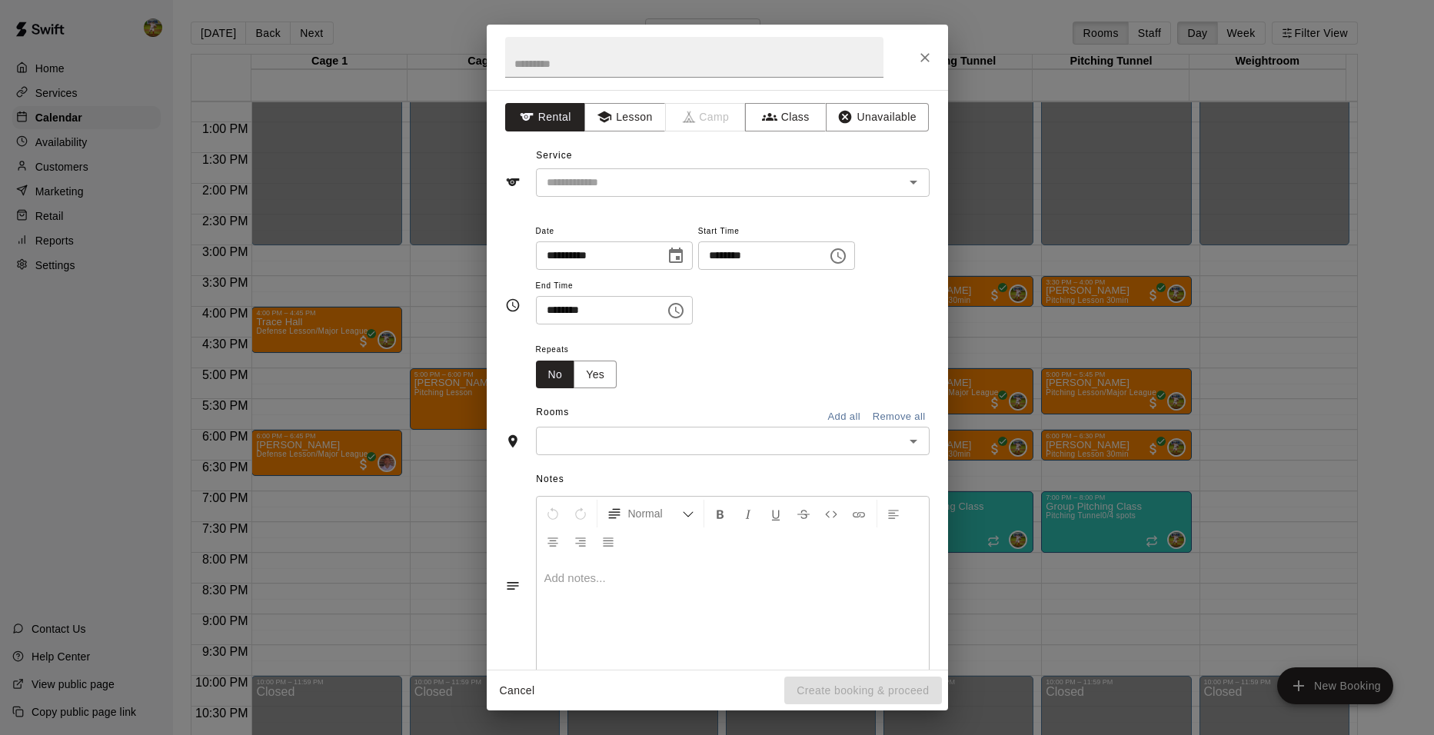
click at [740, 431] on input "text" at bounding box center [720, 440] width 359 height 19
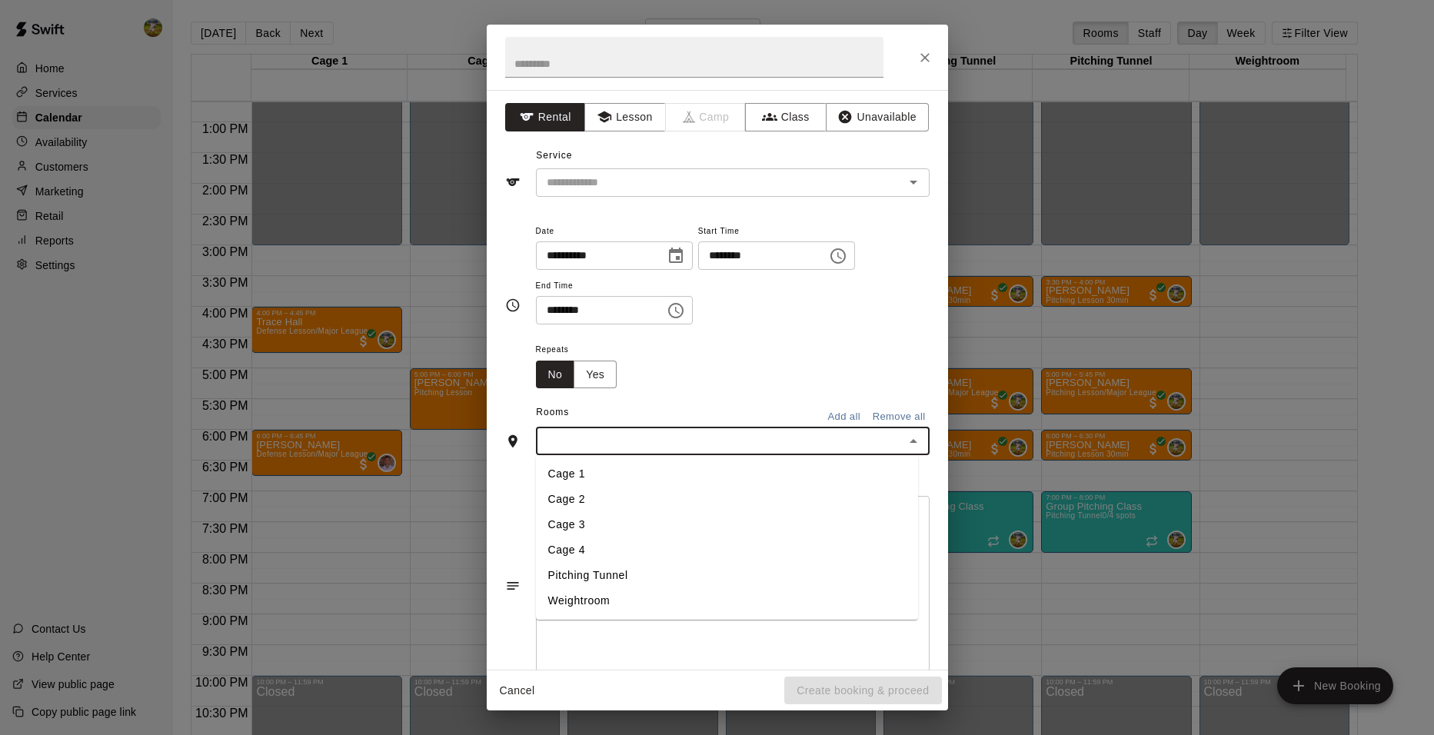
click at [615, 472] on li "Cage 1" at bounding box center [727, 473] width 382 height 25
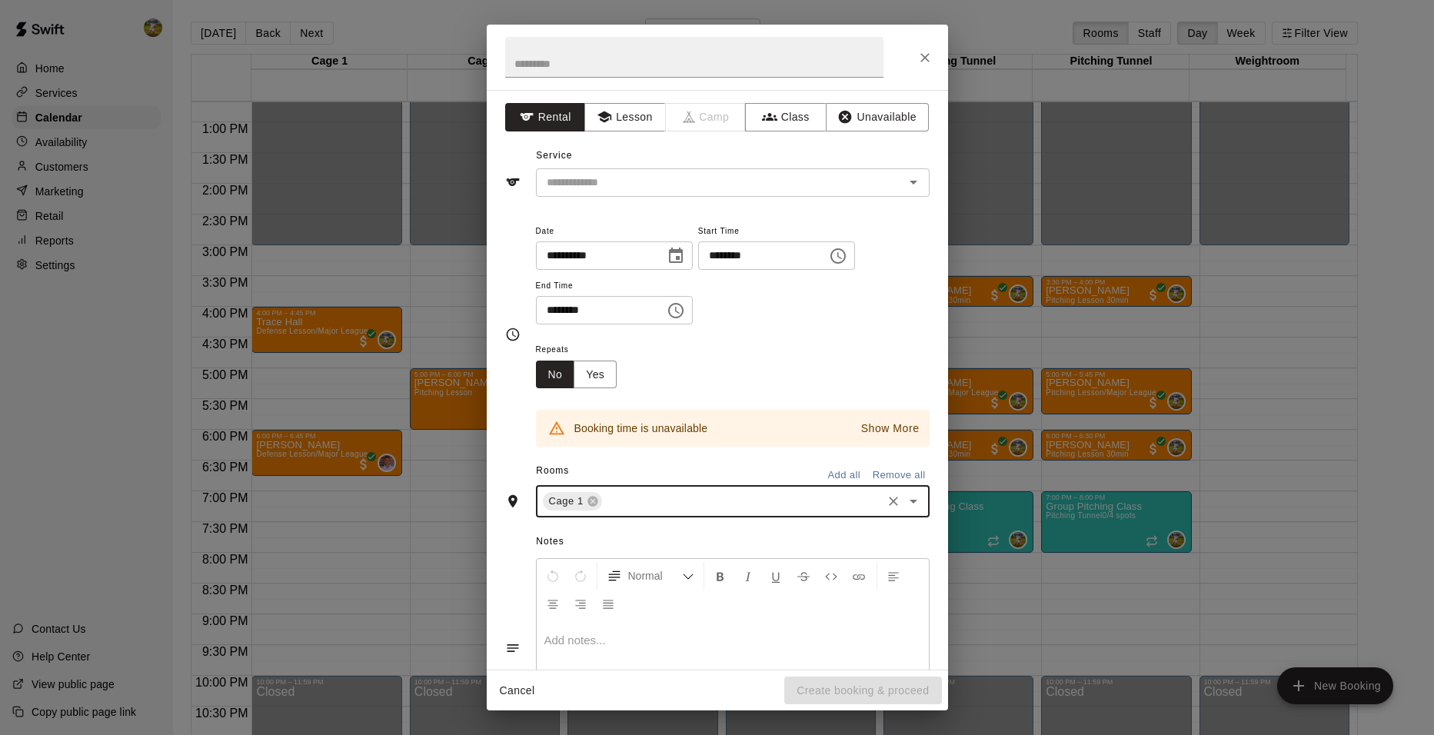
click at [871, 436] on p "Show More" at bounding box center [890, 429] width 58 height 16
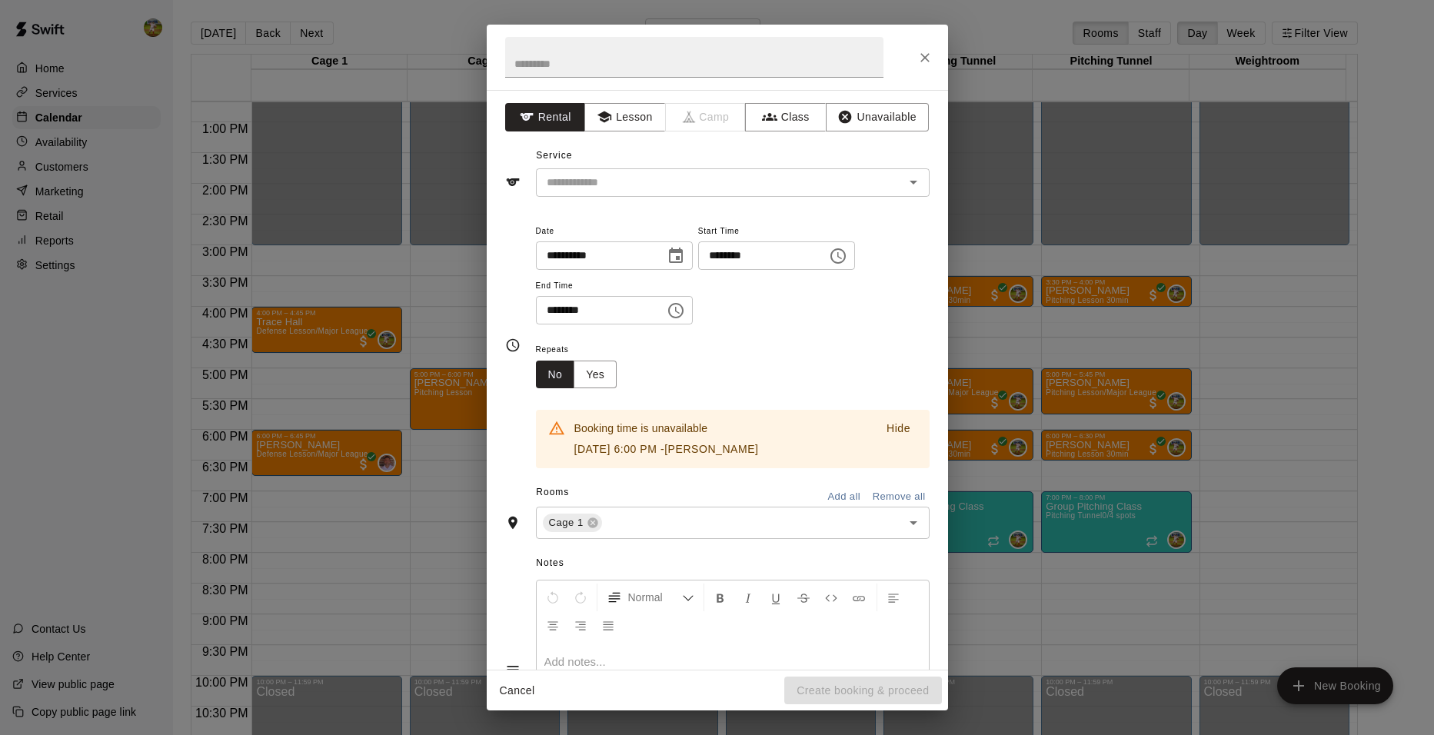
click at [886, 431] on p "Hide" at bounding box center [898, 429] width 24 height 16
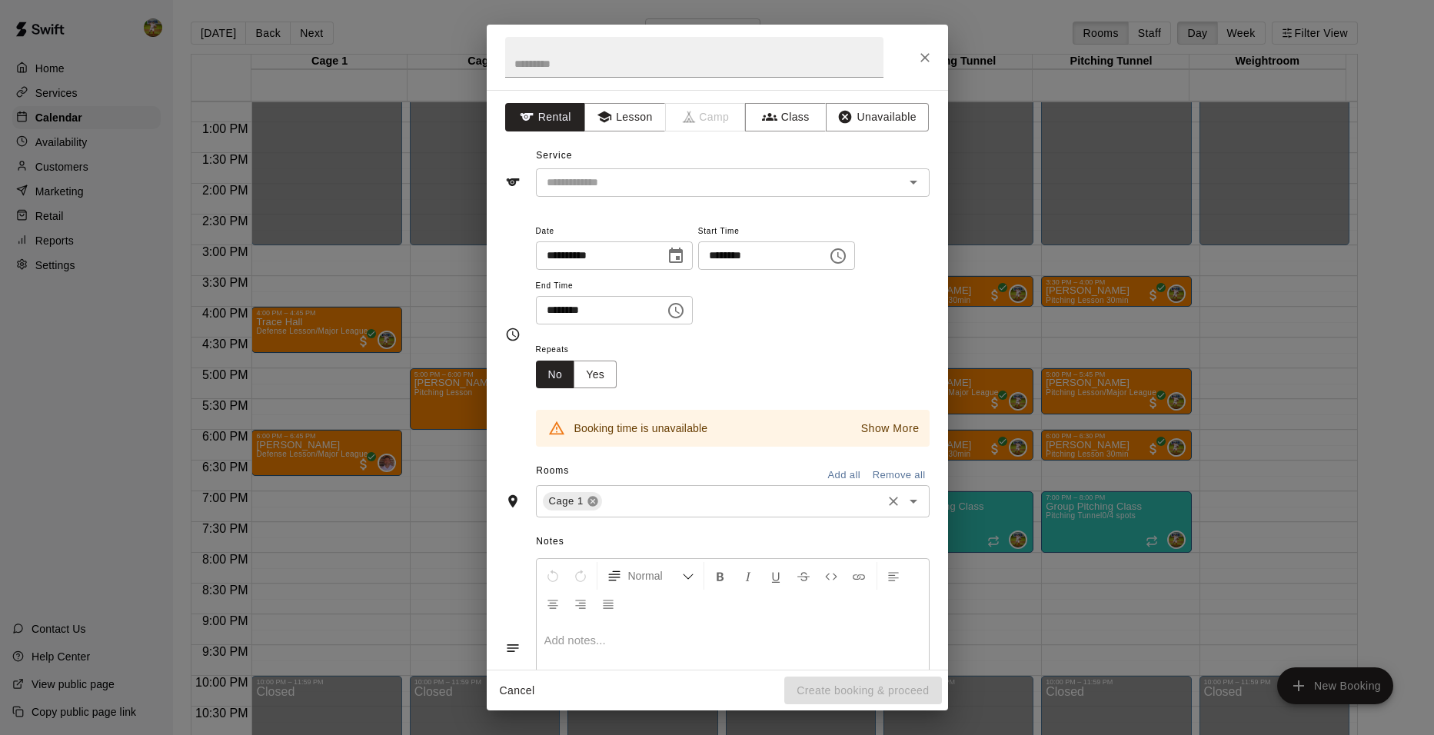
click at [597, 504] on icon at bounding box center [593, 501] width 12 height 12
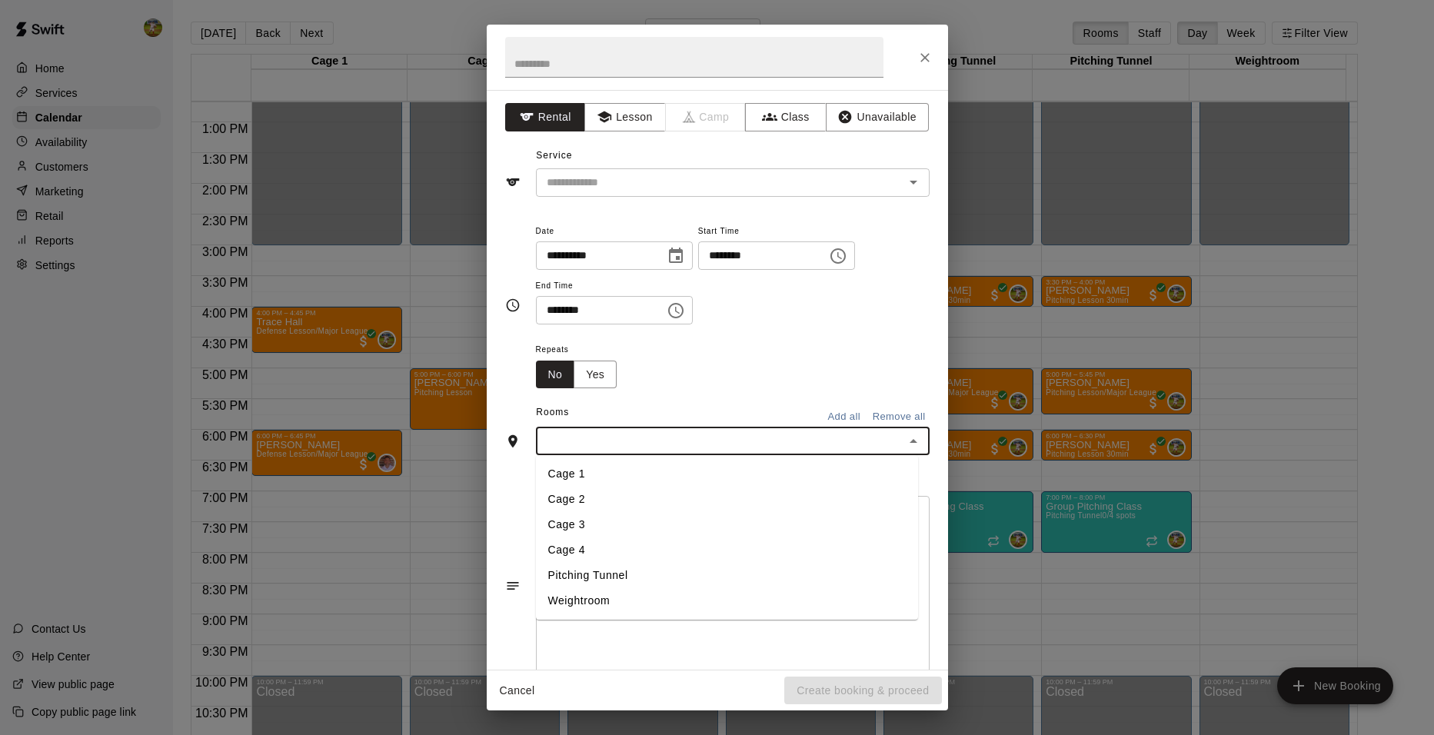
click at [637, 434] on input "text" at bounding box center [720, 440] width 359 height 19
click at [603, 497] on li "Cage 2" at bounding box center [727, 499] width 382 height 25
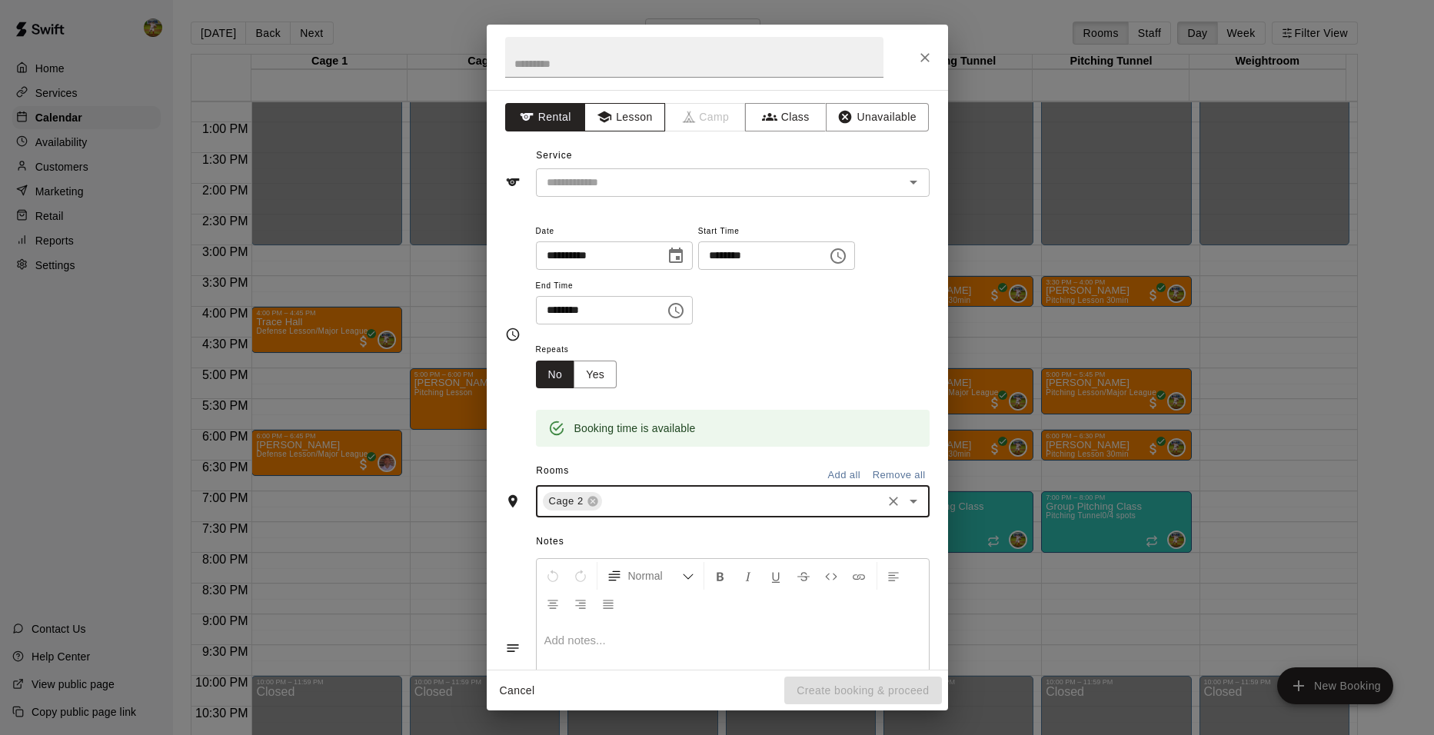
click at [627, 114] on button "Lesson" at bounding box center [624, 117] width 81 height 28
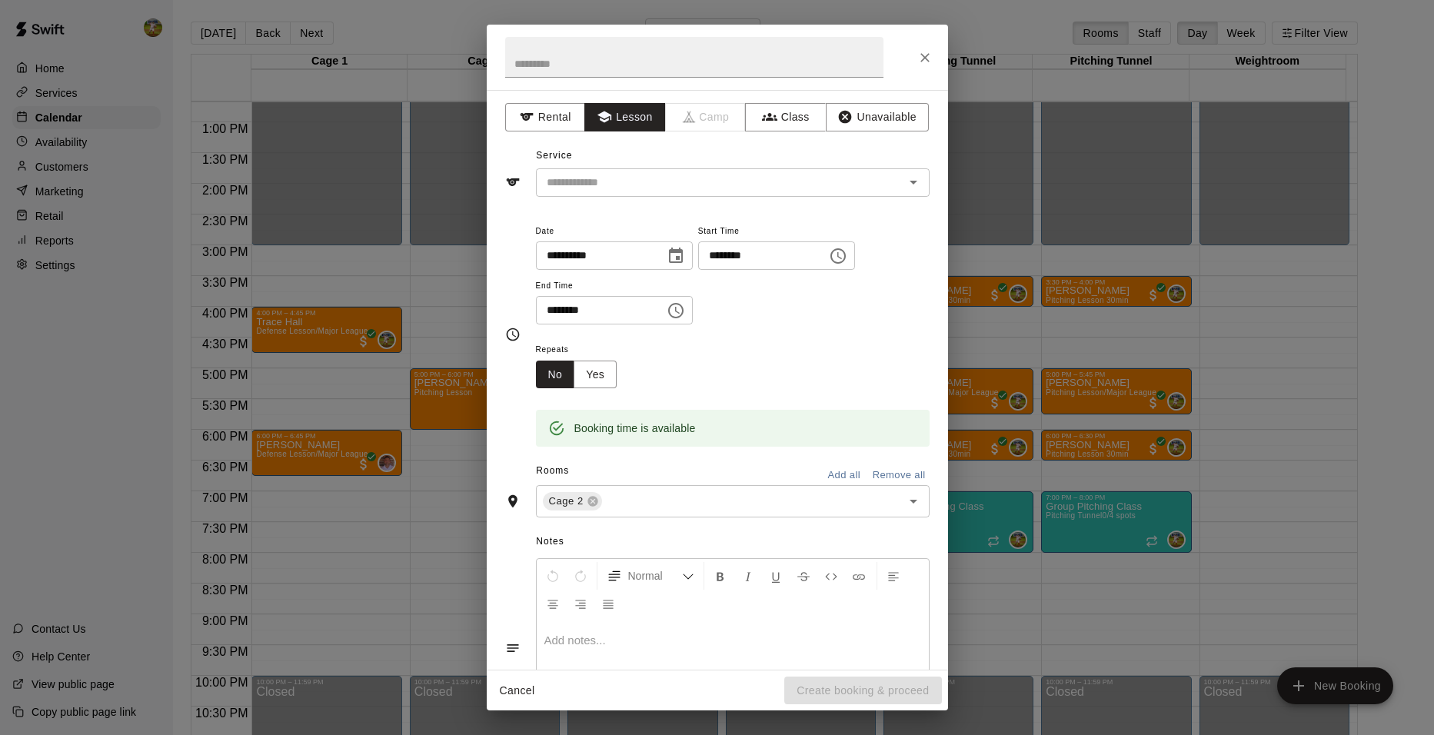
click at [807, 317] on div "**********" at bounding box center [733, 273] width 394 height 104
click at [863, 693] on div "Cancel Create booking & proceed" at bounding box center [717, 690] width 461 height 41
click at [730, 328] on div "**********" at bounding box center [733, 280] width 394 height 119
click at [928, 55] on icon "Close" at bounding box center [924, 57] width 9 height 9
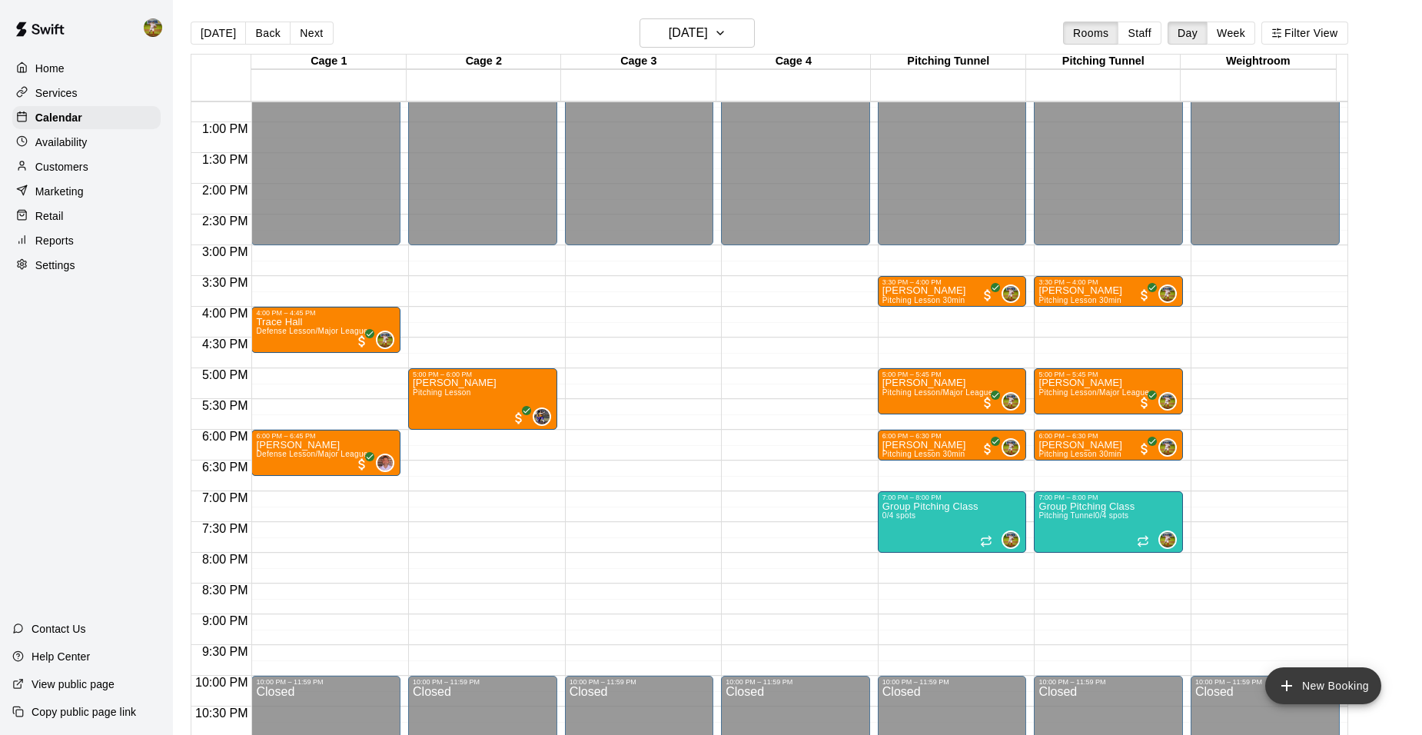
click at [1282, 683] on icon "add" at bounding box center [1287, 686] width 18 height 18
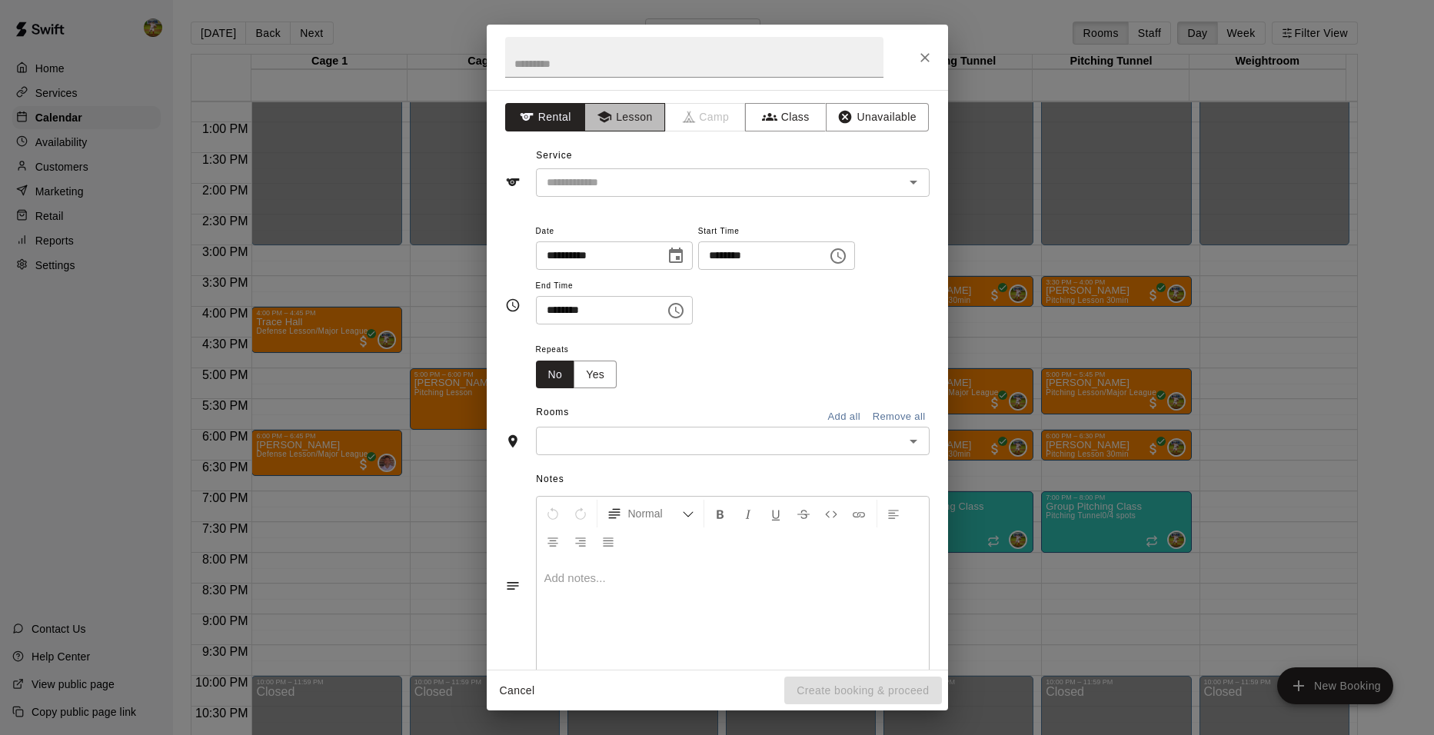
click at [652, 124] on button "Lesson" at bounding box center [624, 117] width 81 height 28
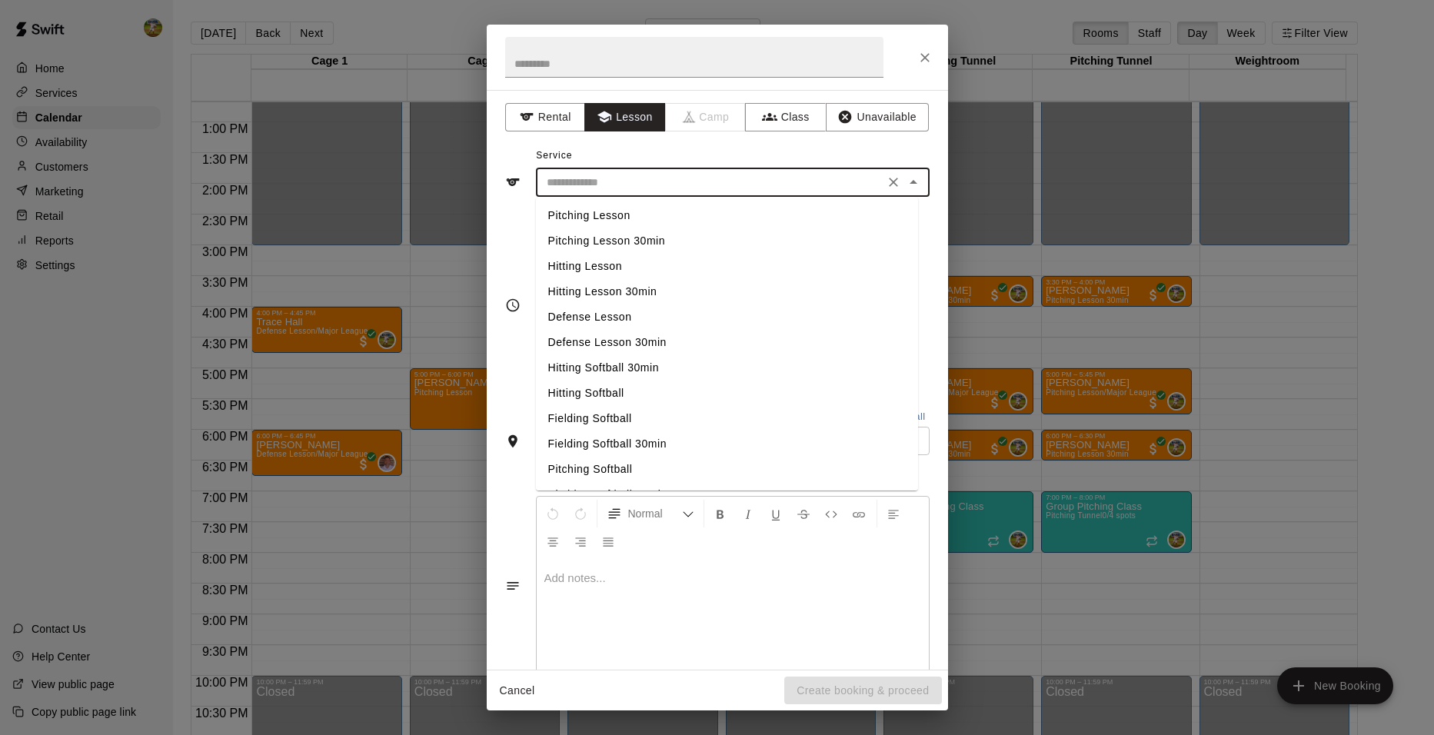
click at [687, 175] on input "text" at bounding box center [710, 182] width 339 height 19
click at [651, 218] on li "Pitching Lesson" at bounding box center [727, 215] width 382 height 25
type input "**********"
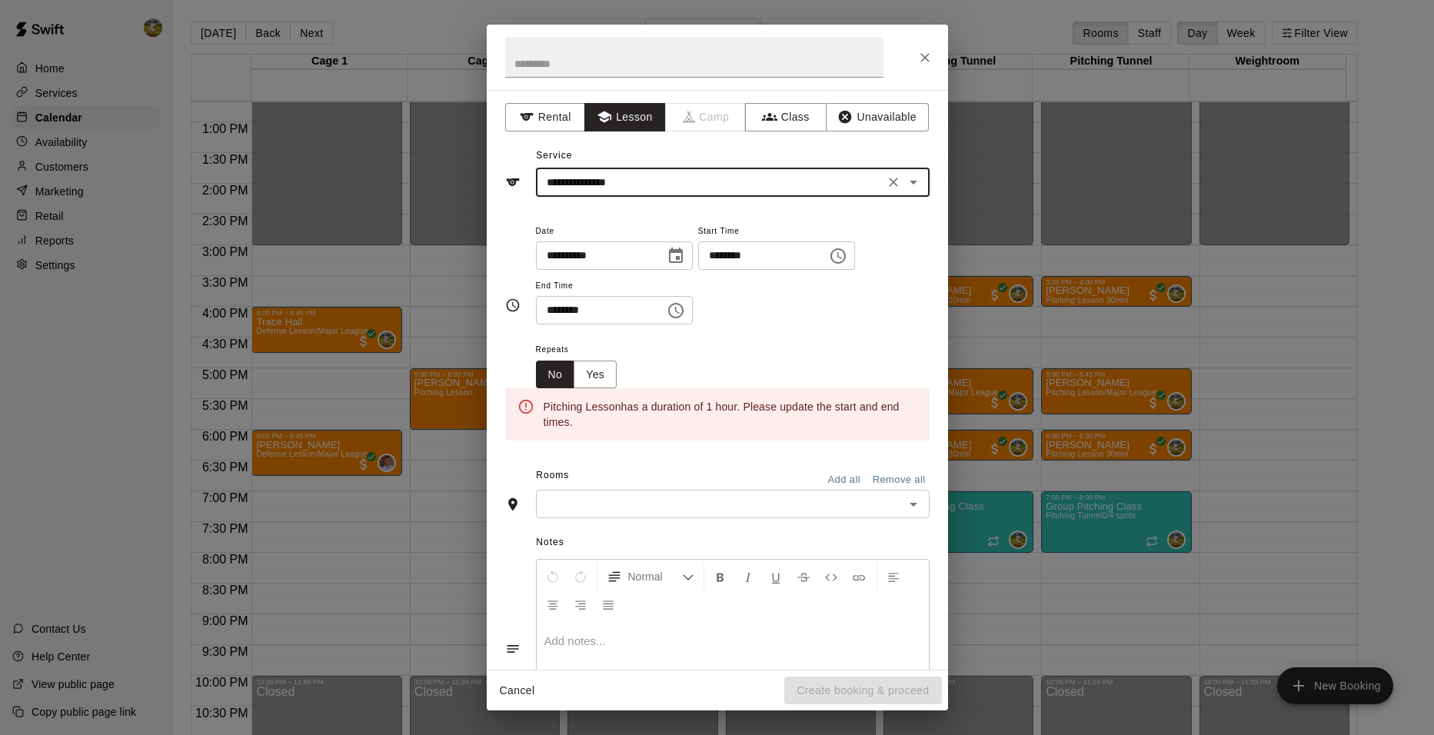
click at [685, 304] on icon "Choose time, selected time is 6:30 PM" at bounding box center [676, 310] width 18 height 18
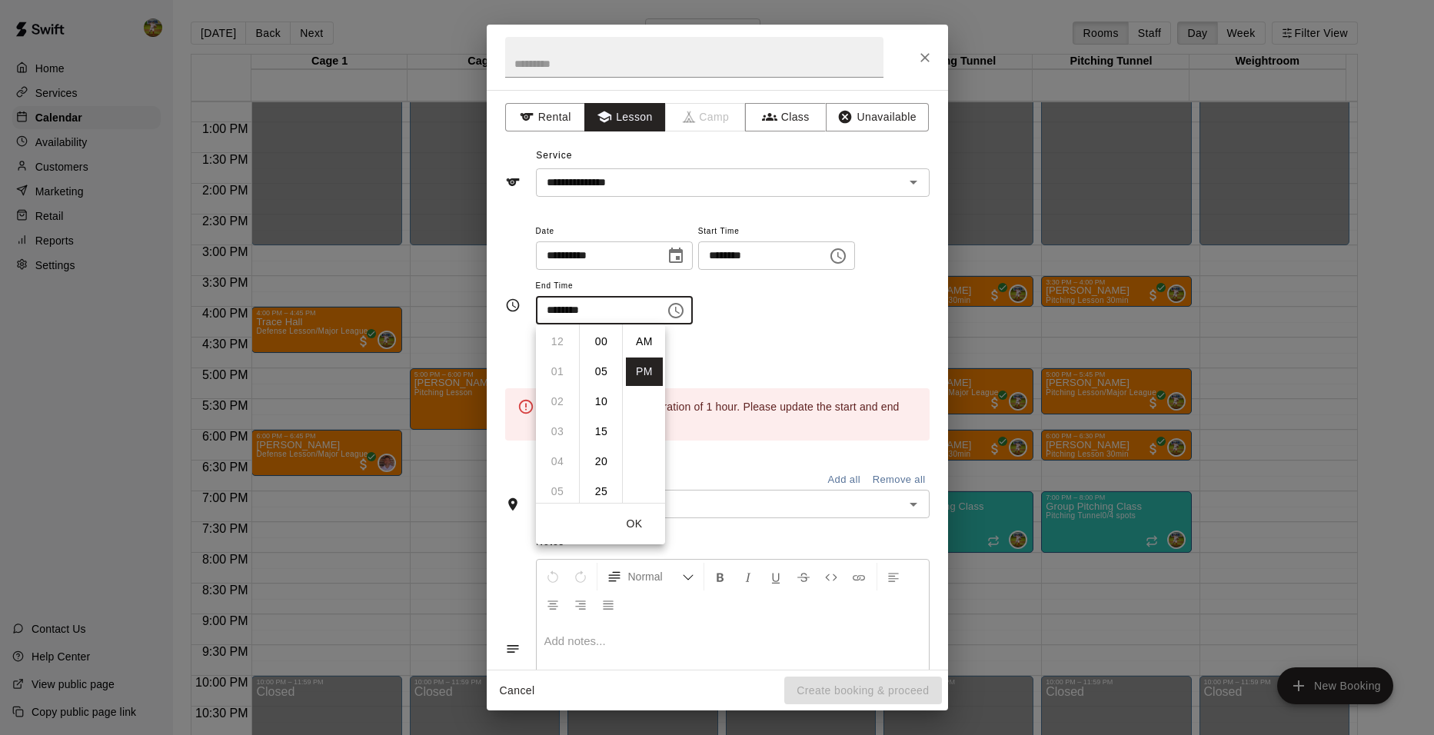
scroll to position [28, 0]
click at [554, 381] on li "07" at bounding box center [557, 372] width 37 height 28
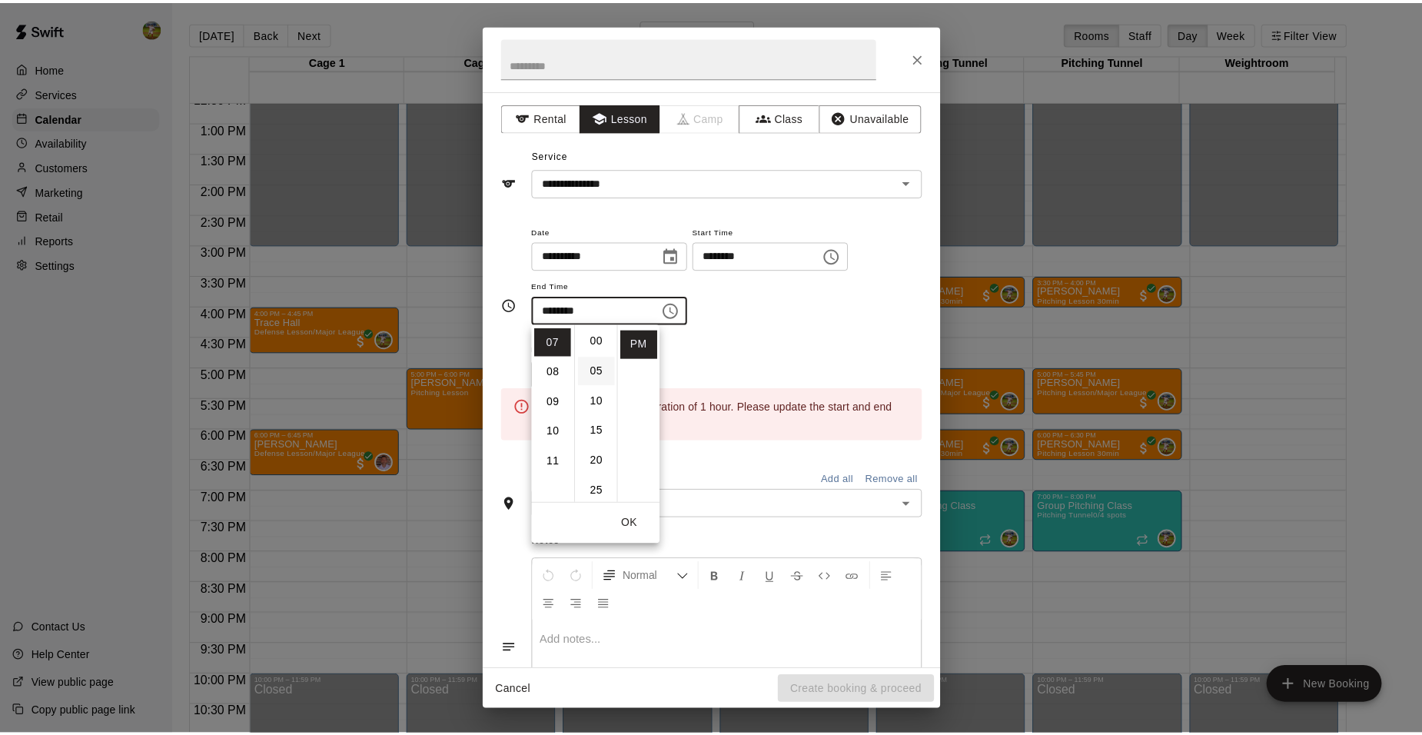
scroll to position [0, 0]
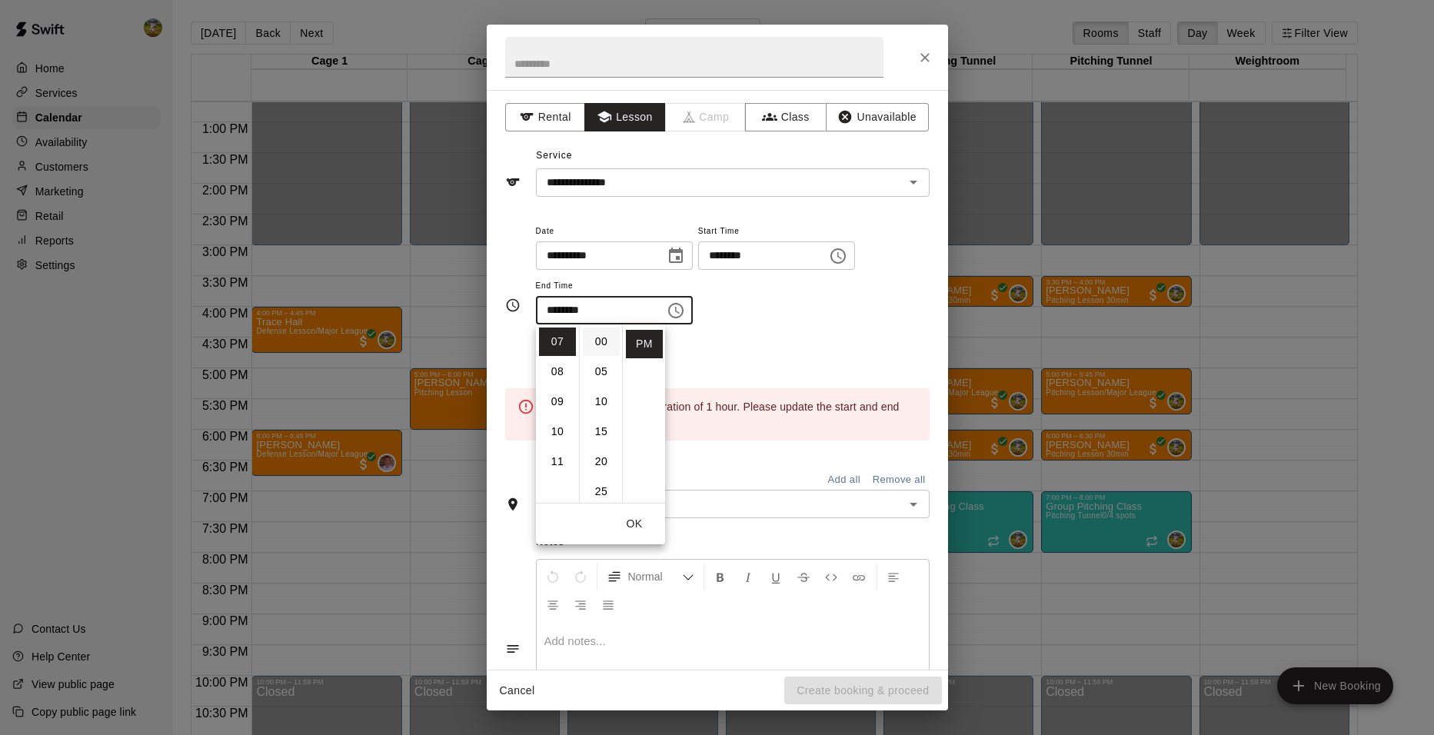
click at [603, 344] on li "00" at bounding box center [601, 342] width 37 height 28
type input "********"
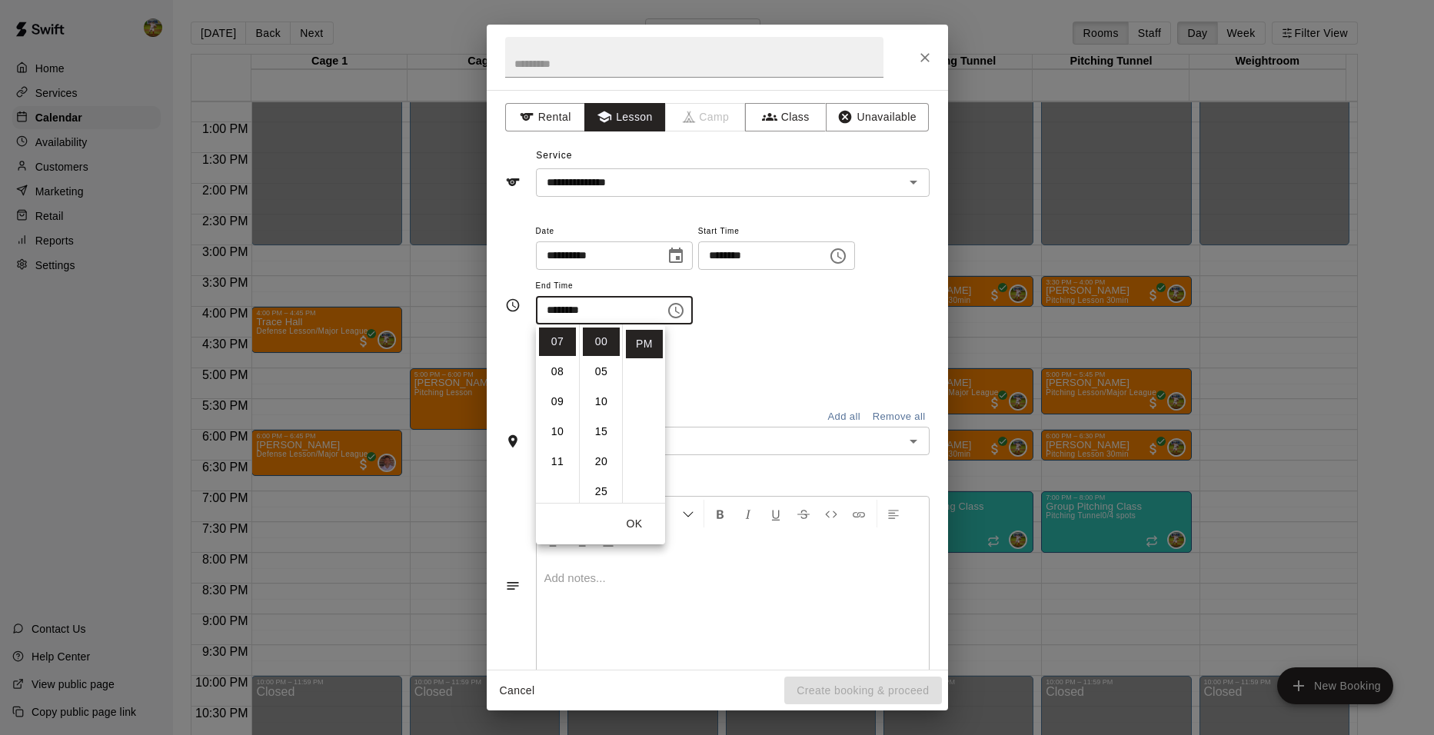
click at [834, 347] on div "Repeats No Yes" at bounding box center [733, 364] width 394 height 48
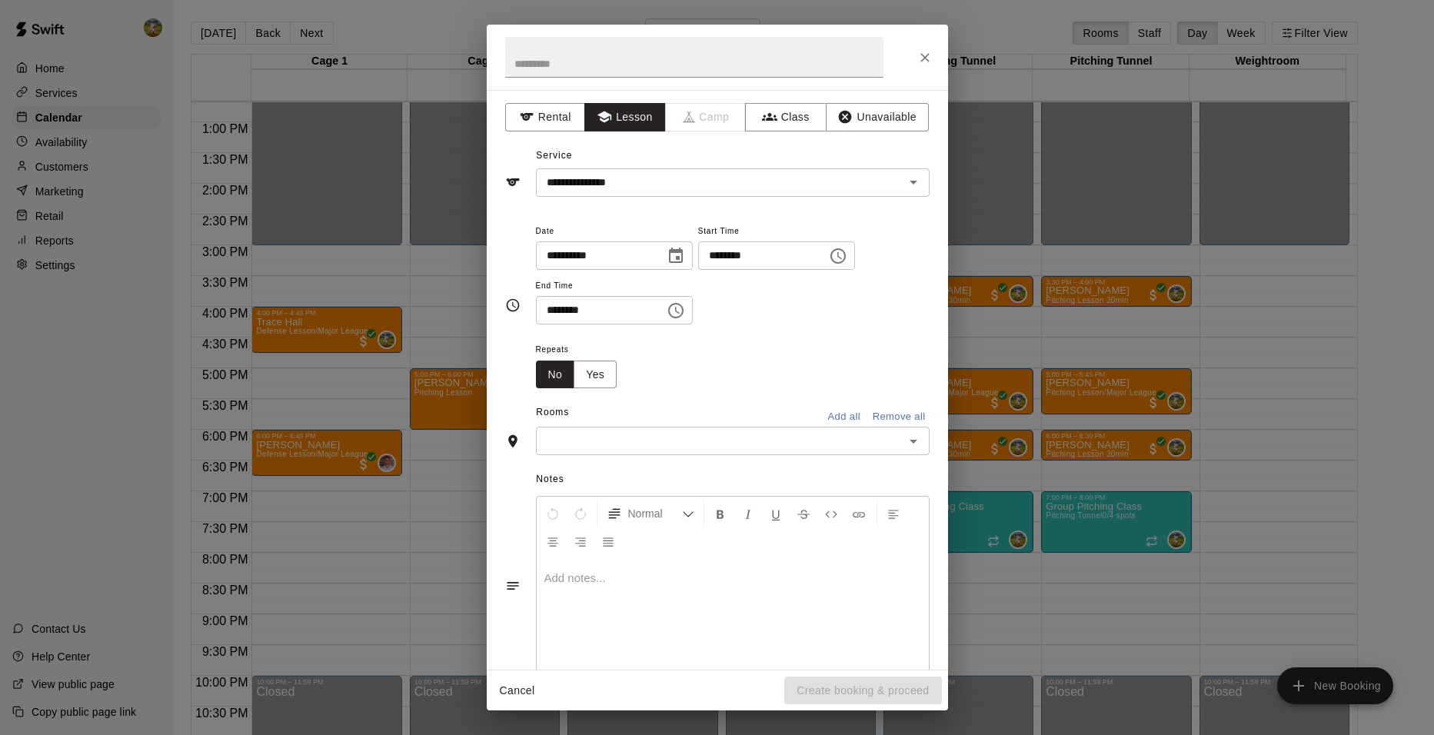
click at [777, 431] on div "​" at bounding box center [733, 441] width 394 height 28
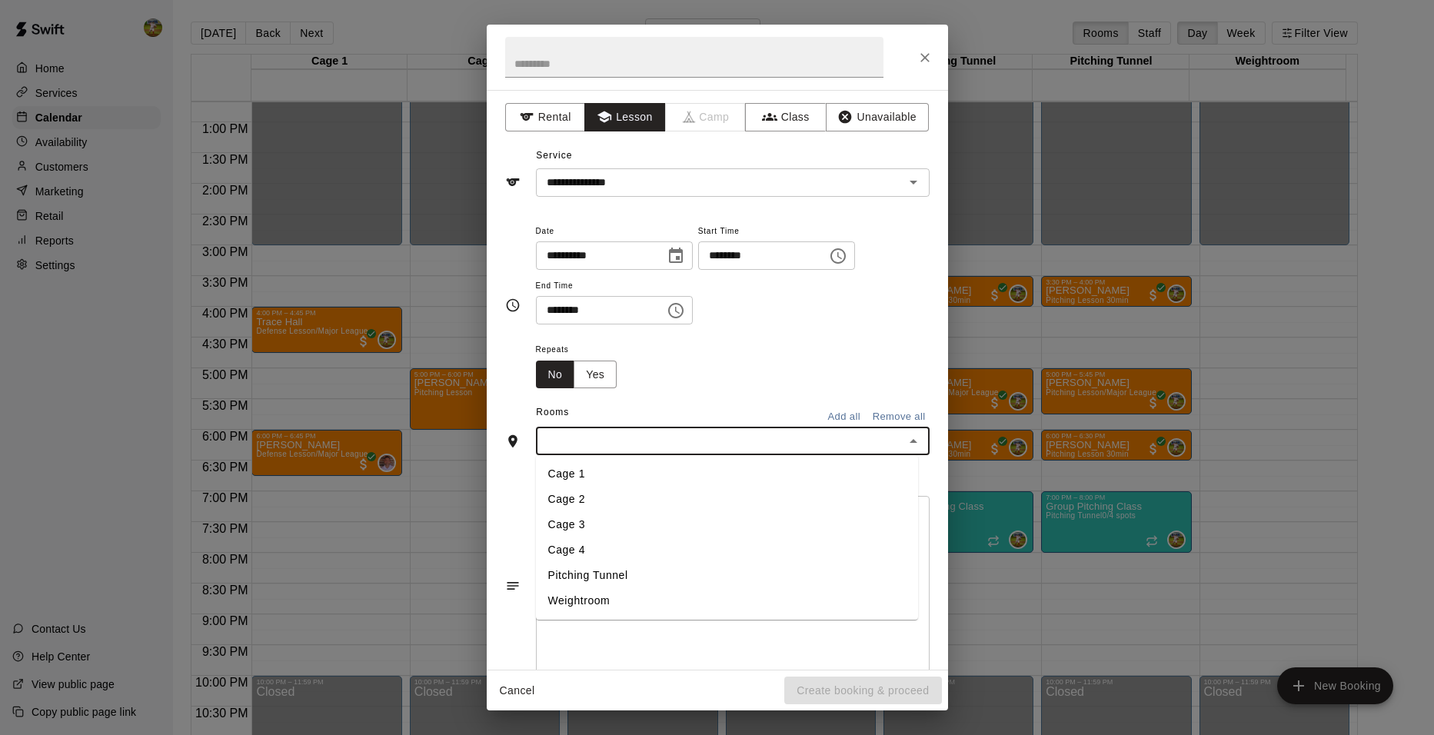
click at [636, 490] on li "Cage 2" at bounding box center [727, 499] width 382 height 25
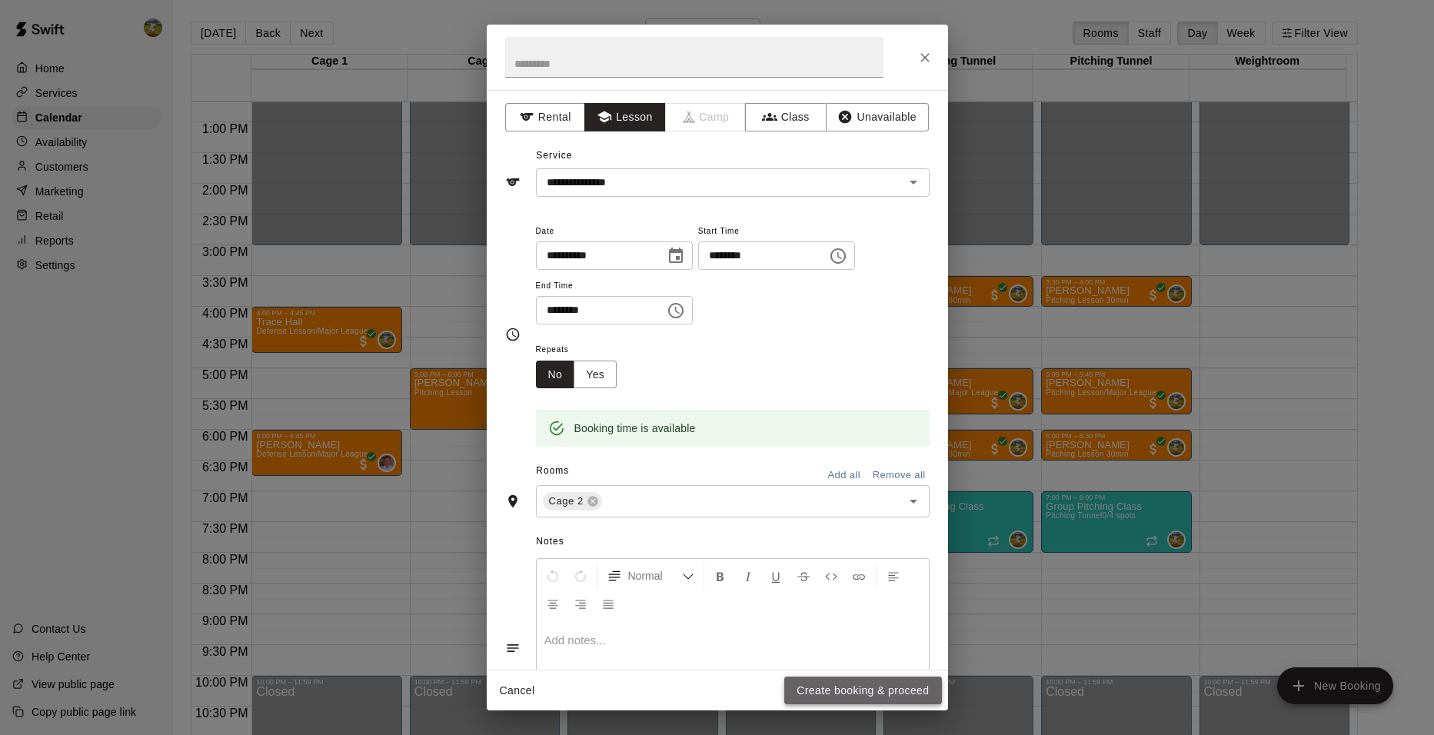
click at [903, 687] on button "Create booking & proceed" at bounding box center [862, 691] width 157 height 28
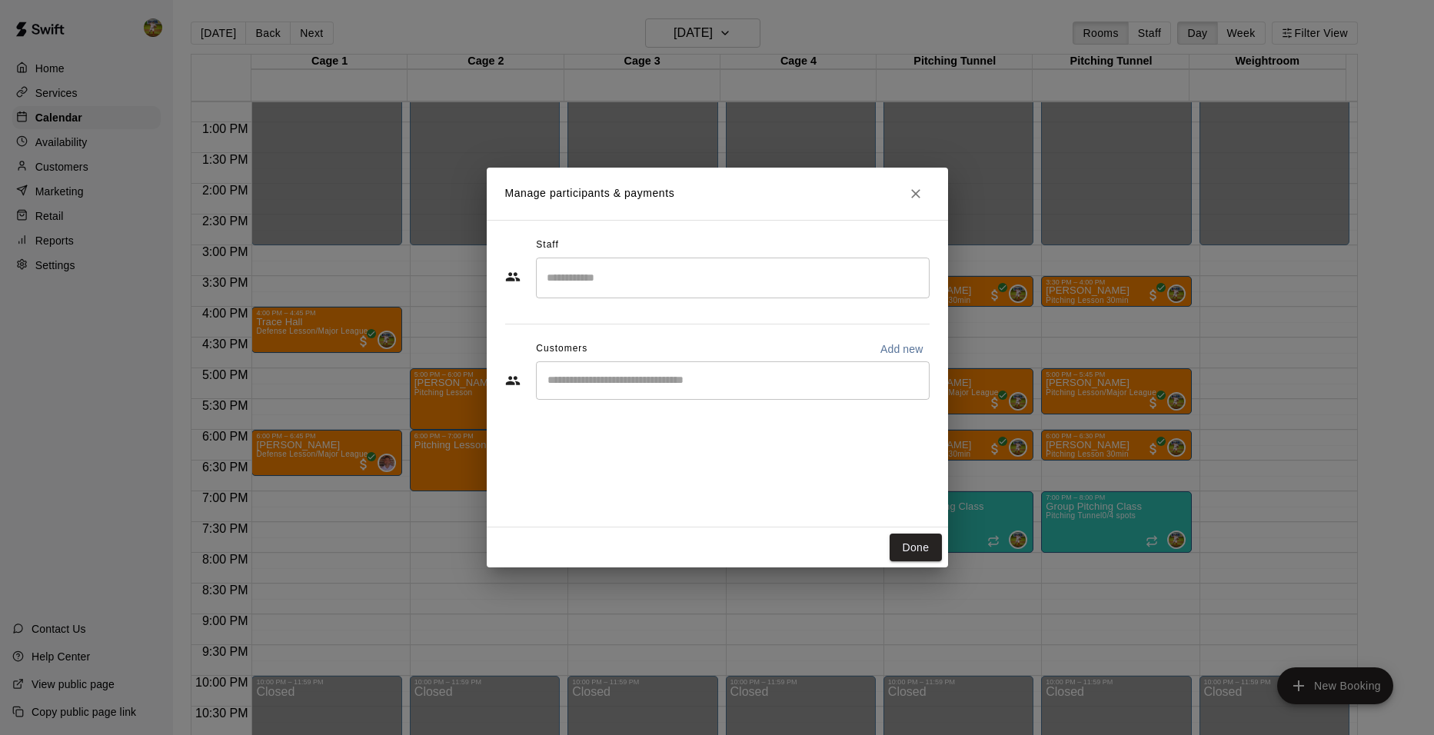
click at [693, 286] on input "Search staff" at bounding box center [733, 277] width 380 height 27
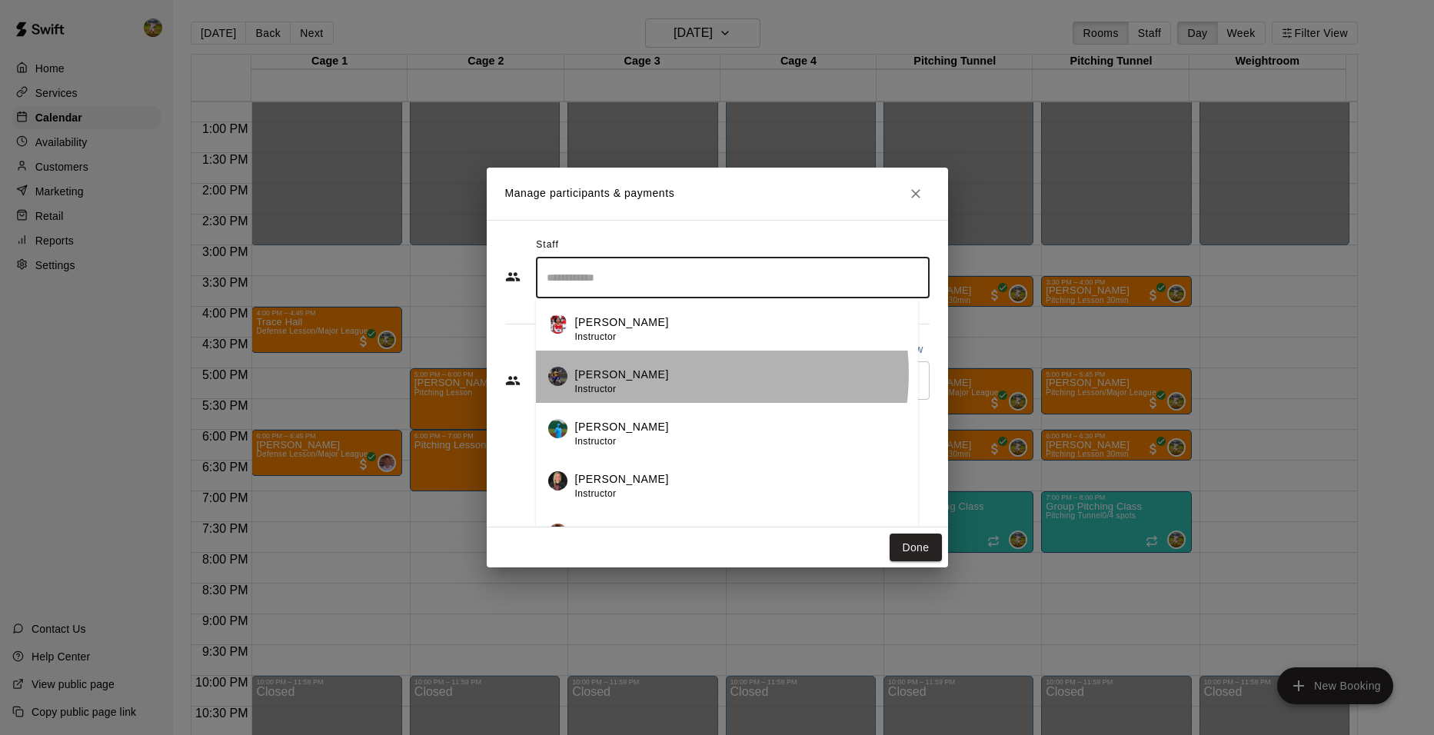
click at [678, 374] on div "[PERSON_NAME] Instructor" at bounding box center [740, 382] width 331 height 30
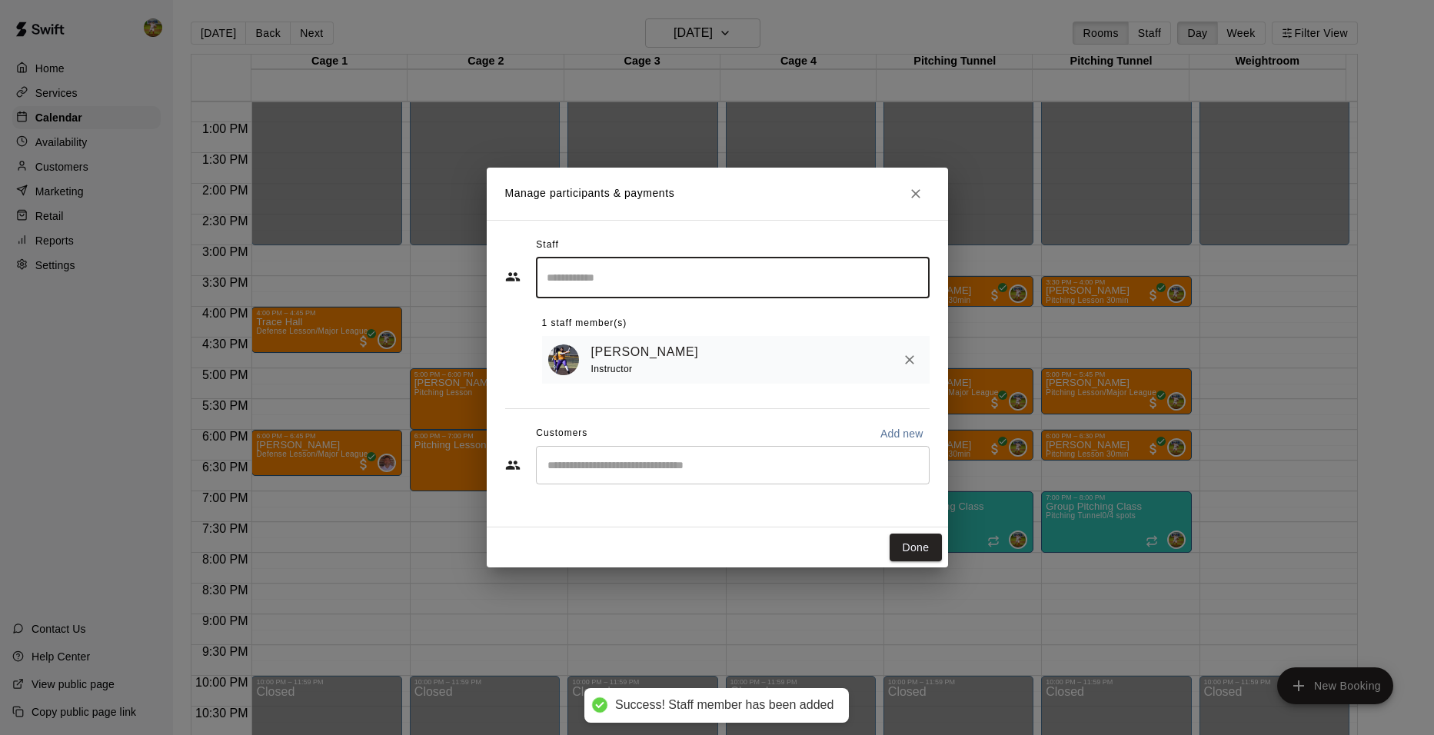
click at [683, 462] on input "Start typing to search customers..." at bounding box center [733, 464] width 380 height 15
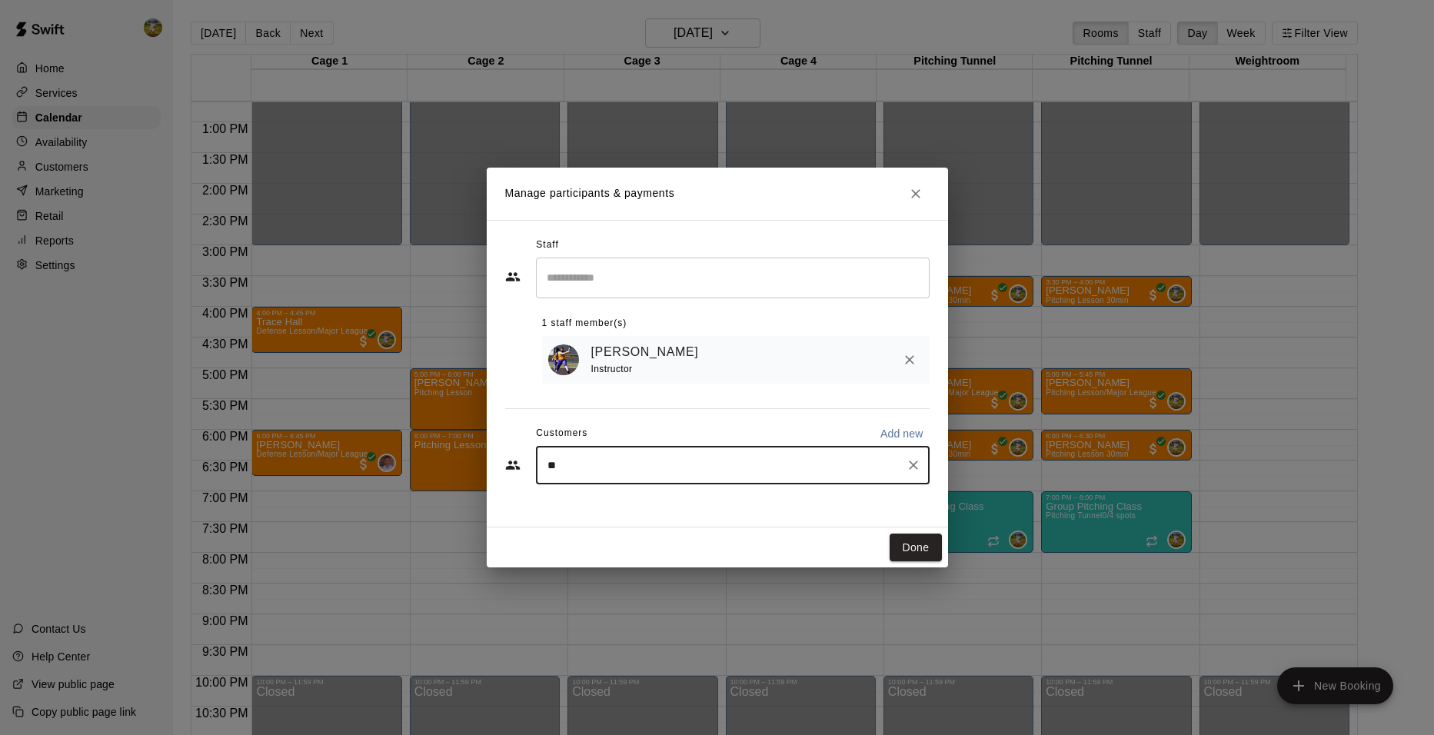
type input "***"
click at [684, 507] on p "Major League" at bounding box center [712, 502] width 56 height 13
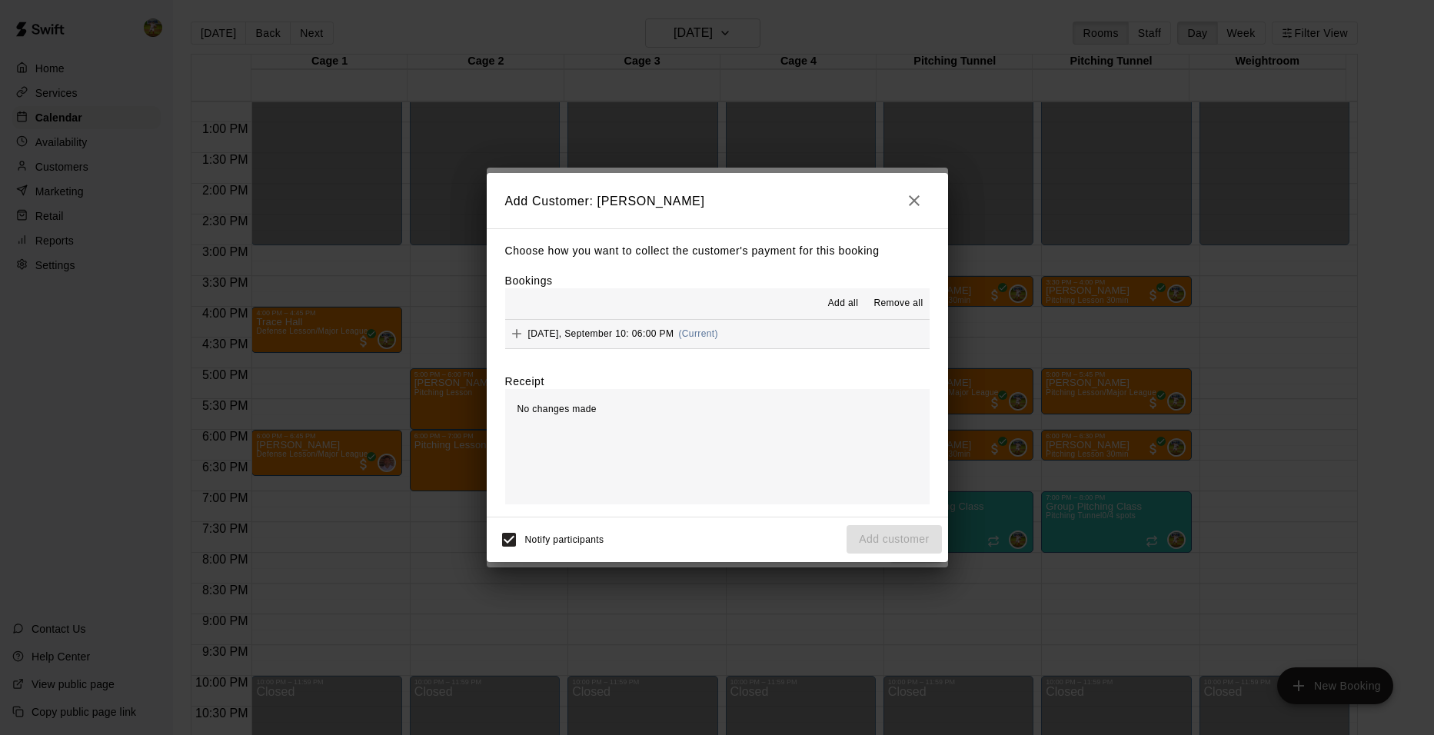
click at [745, 337] on button "[DATE], September 10: 06:00 PM (Current)" at bounding box center [717, 334] width 424 height 28
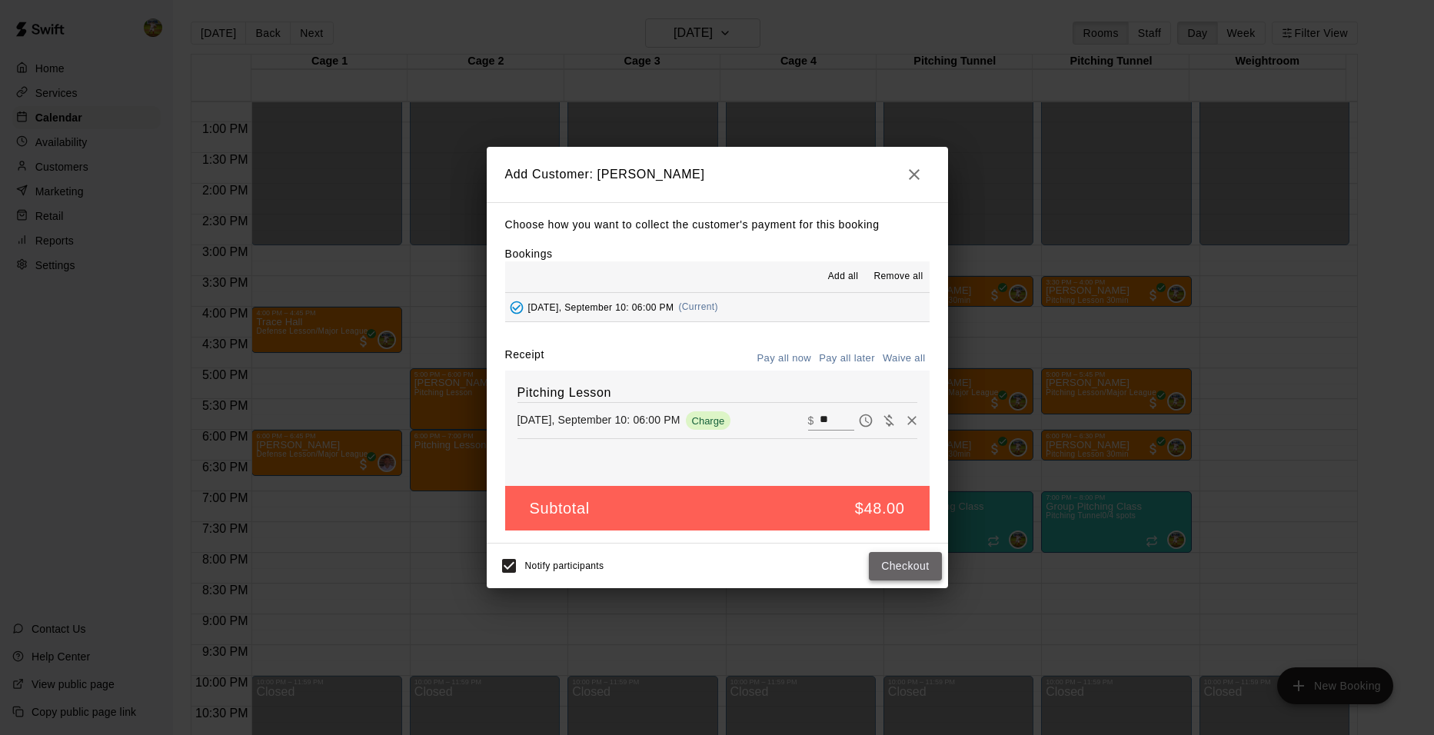
click at [920, 567] on button "Checkout" at bounding box center [905, 566] width 72 height 28
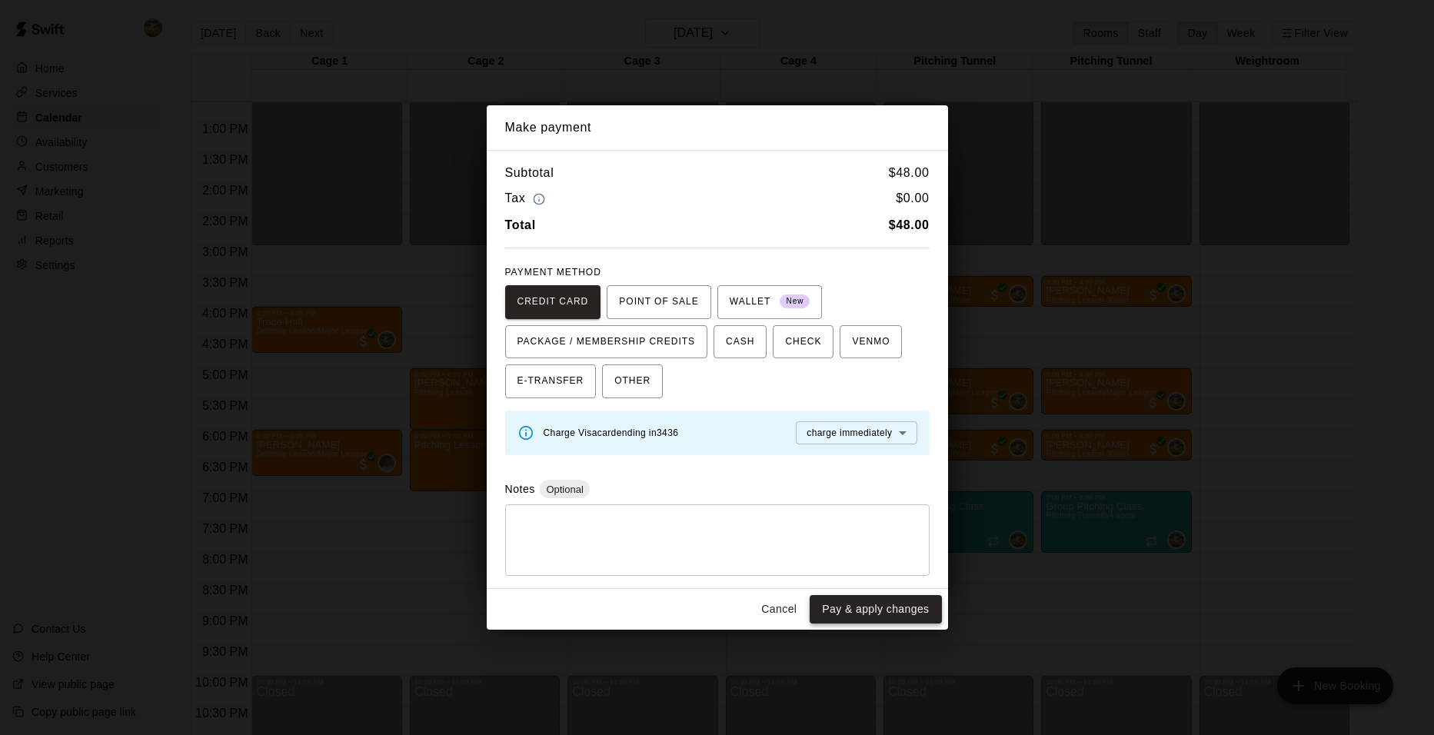
click at [918, 611] on button "Pay & apply changes" at bounding box center [875, 609] width 131 height 28
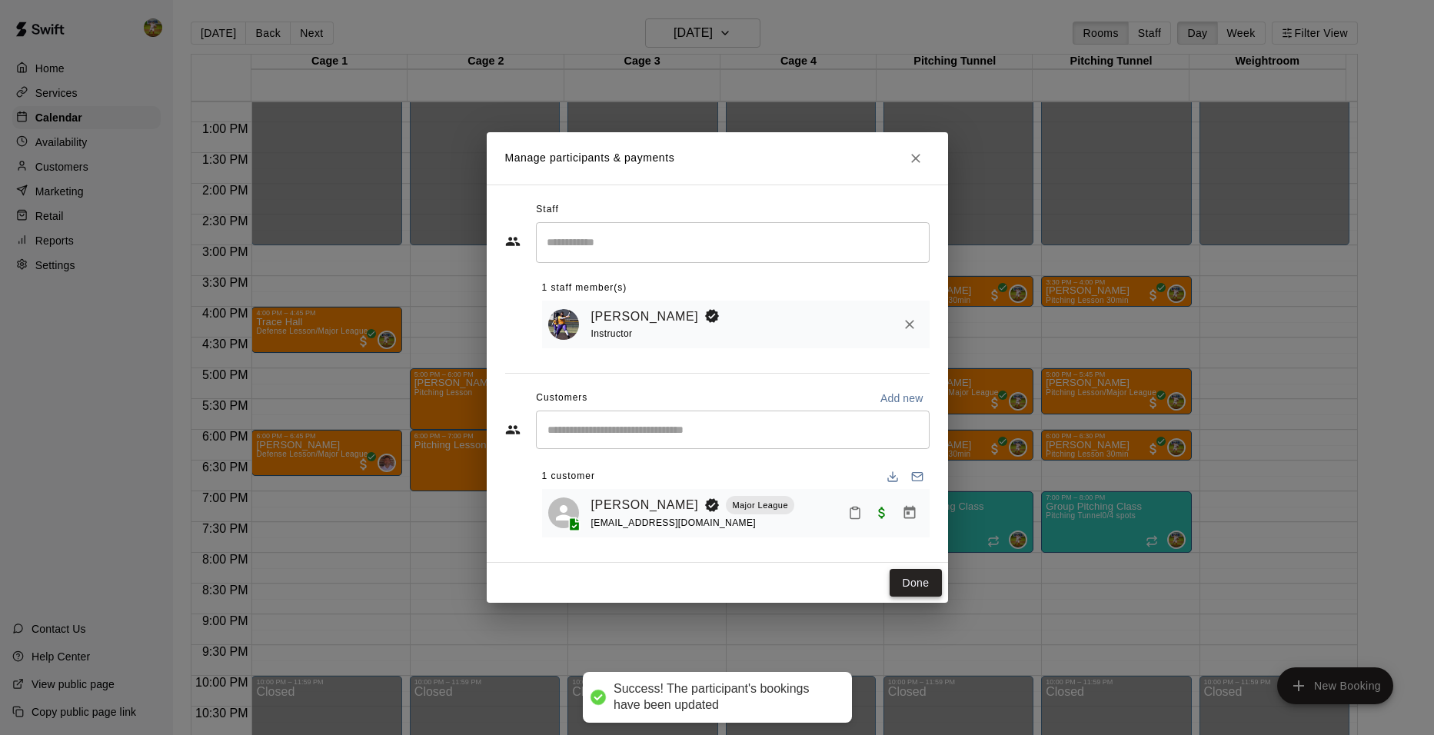
click at [916, 584] on button "Done" at bounding box center [916, 583] width 52 height 28
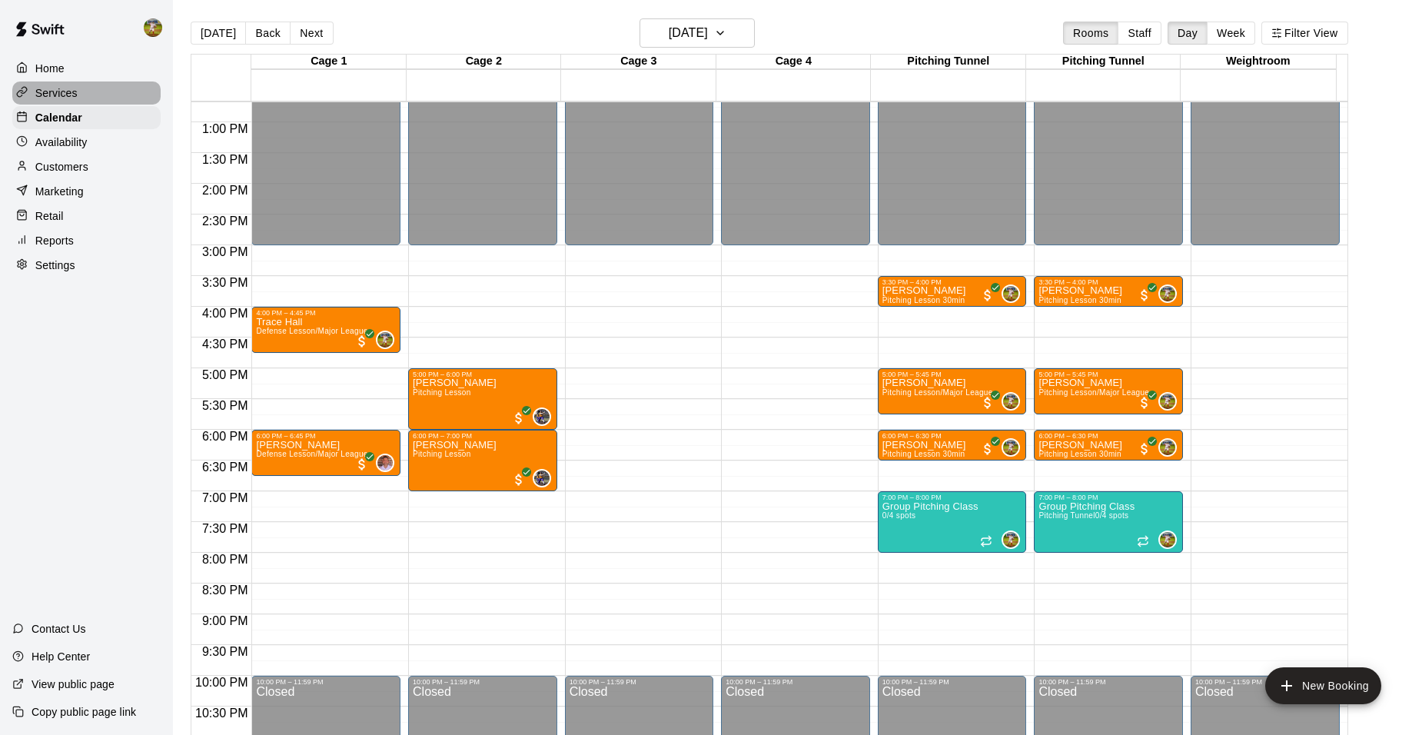
click at [85, 91] on div "Services" at bounding box center [86, 92] width 148 height 23
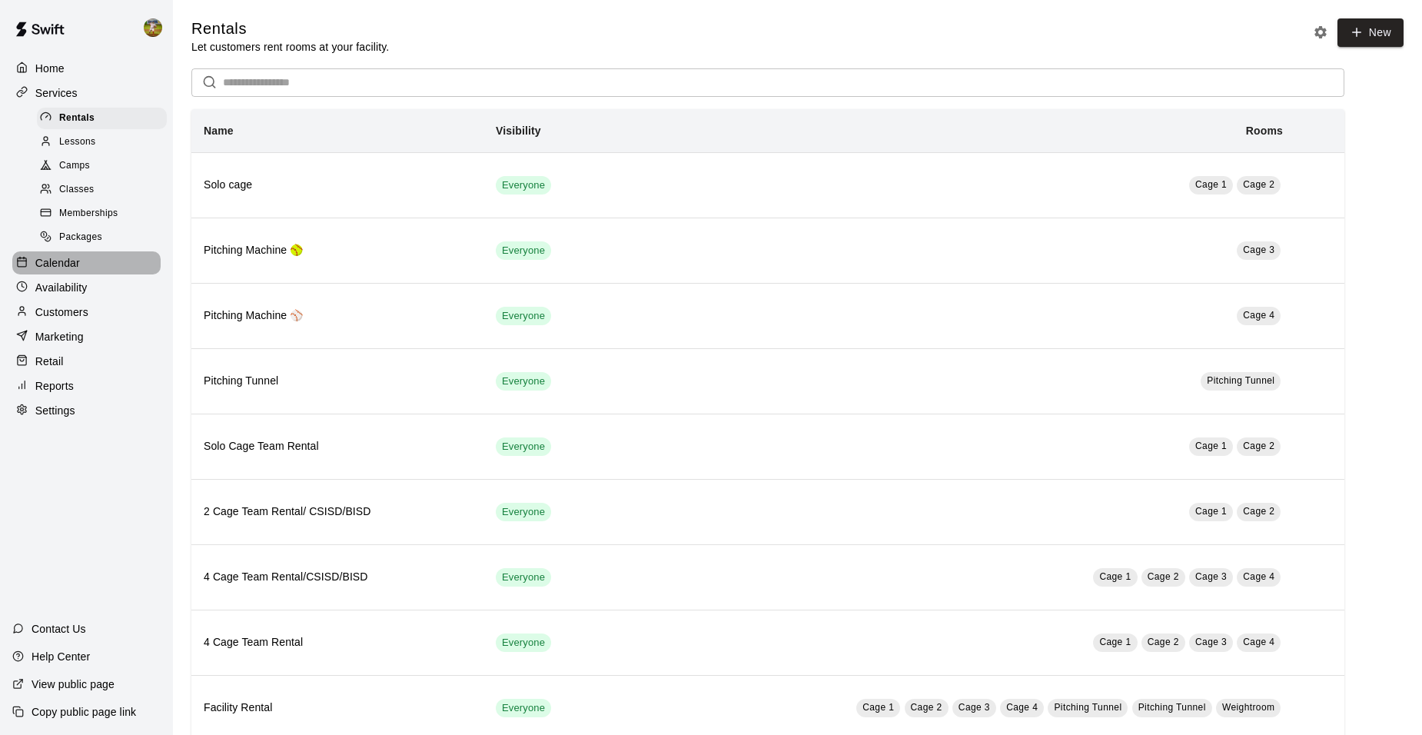
click at [94, 271] on div "Calendar" at bounding box center [86, 262] width 148 height 23
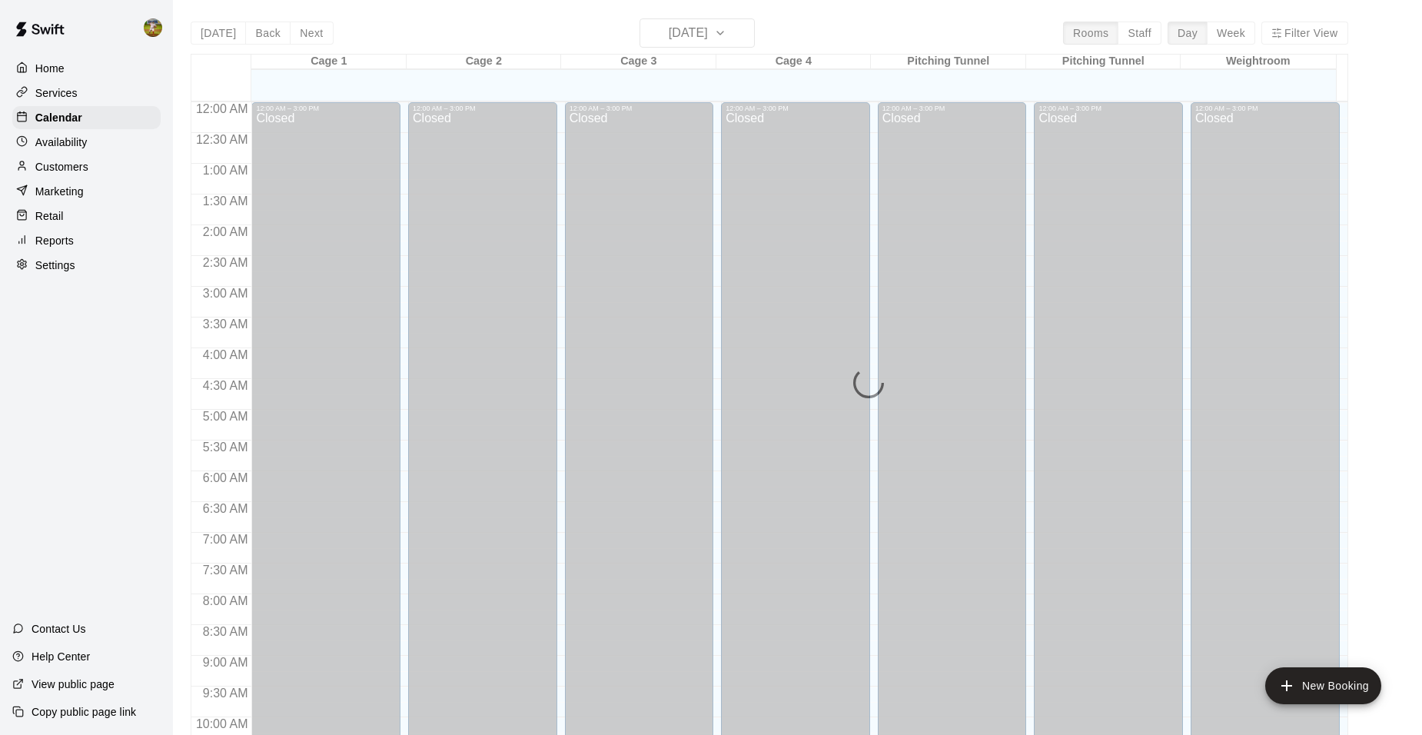
scroll to position [780, 0]
